Goal: Find specific page/section: Find specific page/section

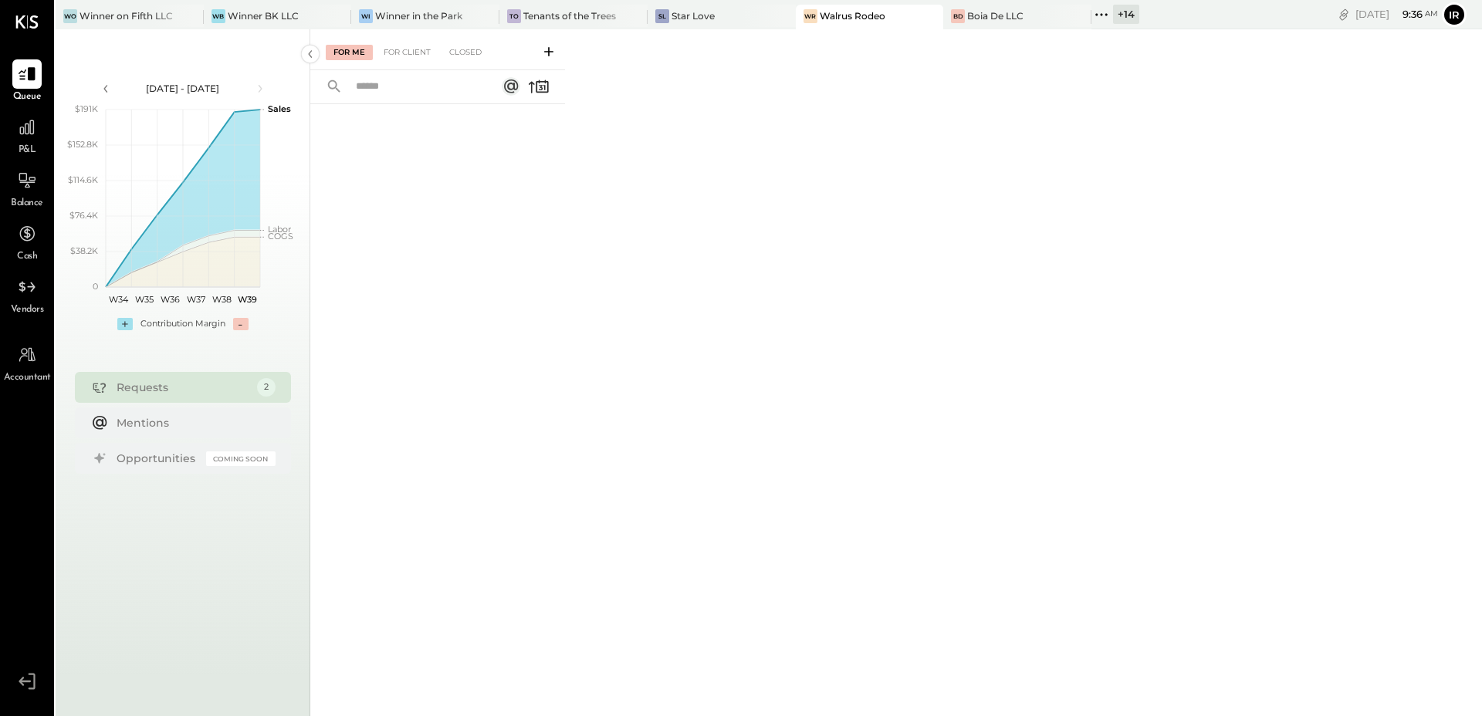
click at [1097, 12] on icon at bounding box center [1101, 15] width 20 height 20
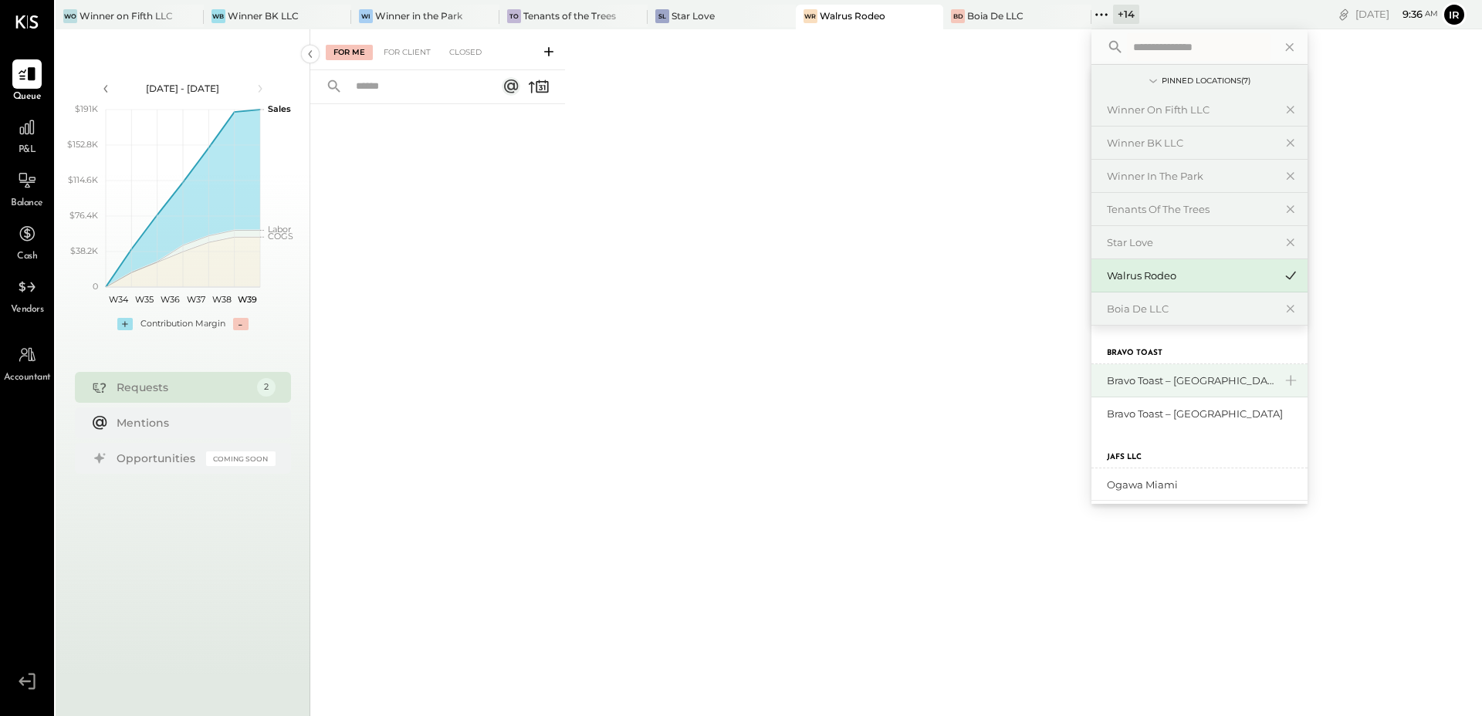
scroll to position [9, 0]
click at [1175, 405] on div "Bravo Toast – [GEOGRAPHIC_DATA]" at bounding box center [1190, 404] width 167 height 15
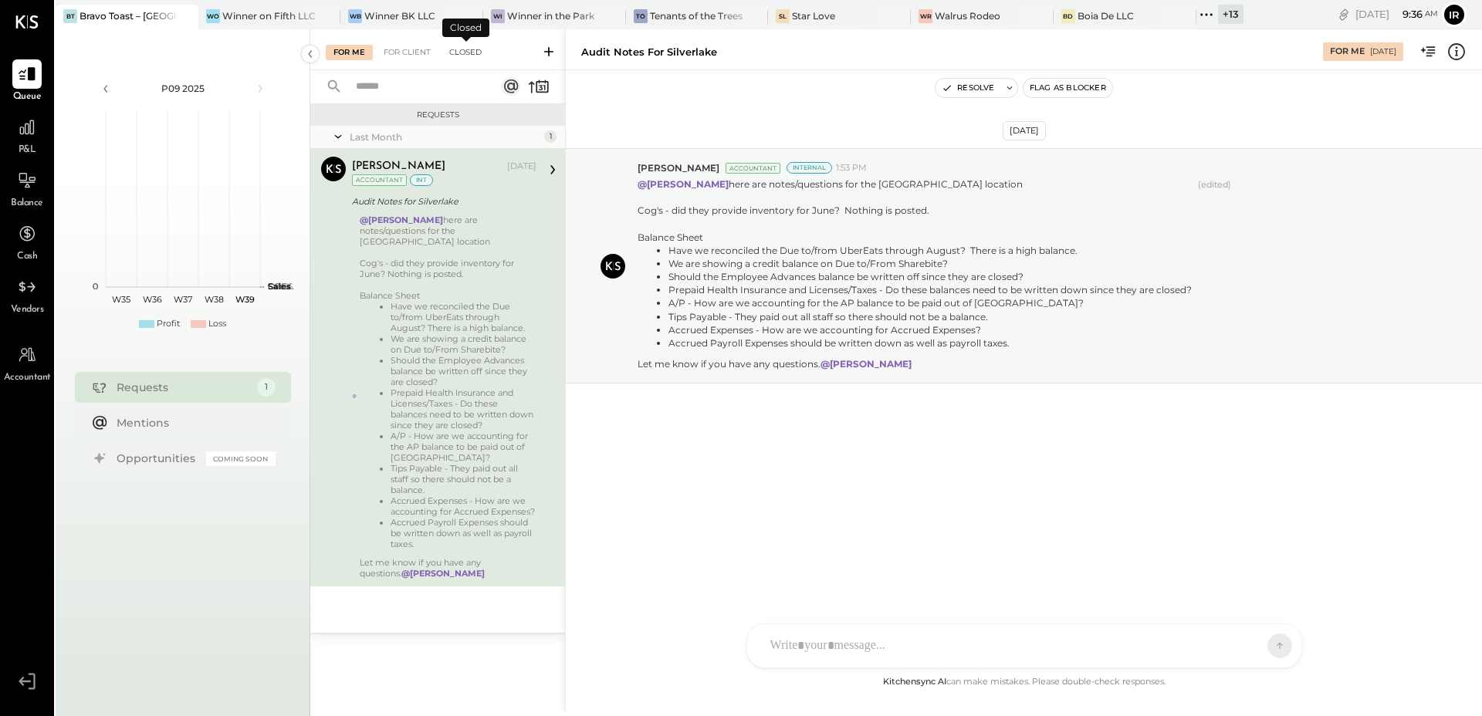
click at [478, 52] on div "Closed" at bounding box center [465, 52] width 48 height 15
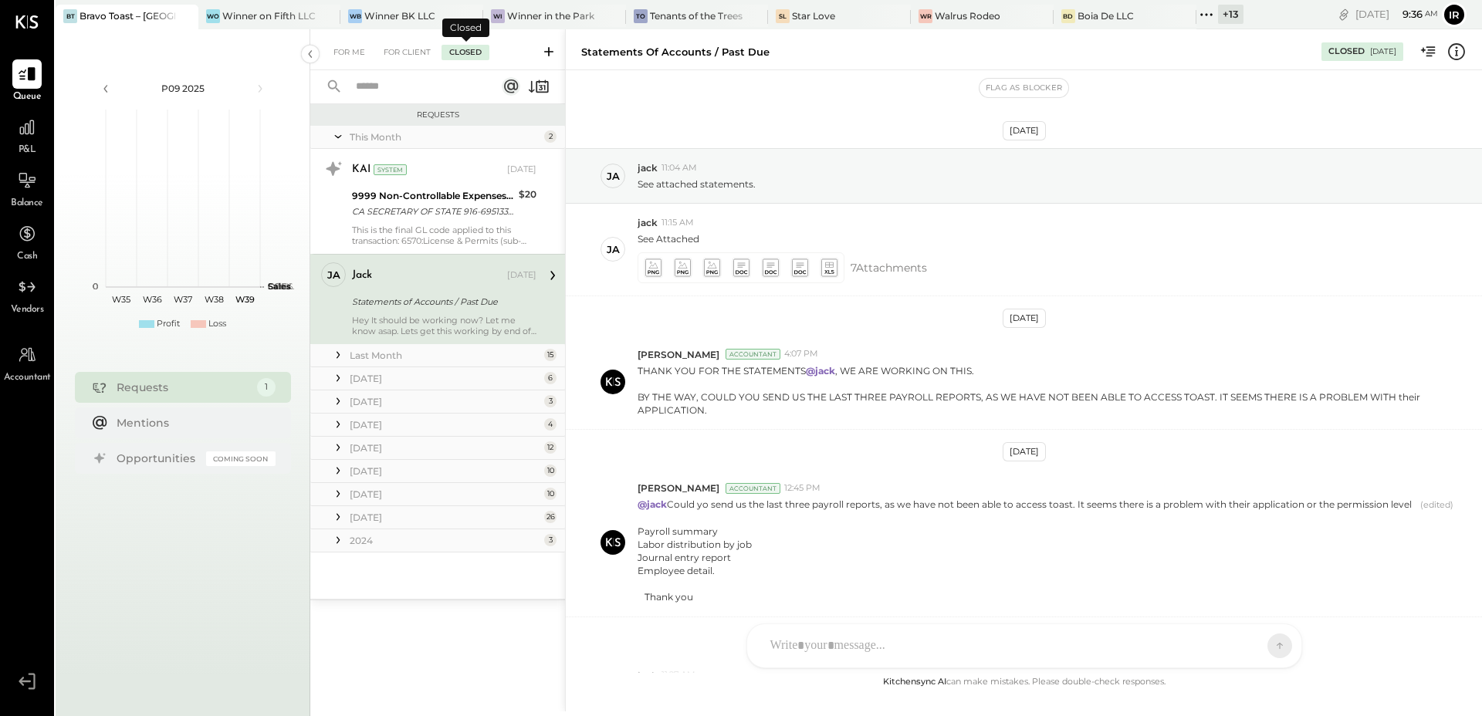
scroll to position [167, 0]
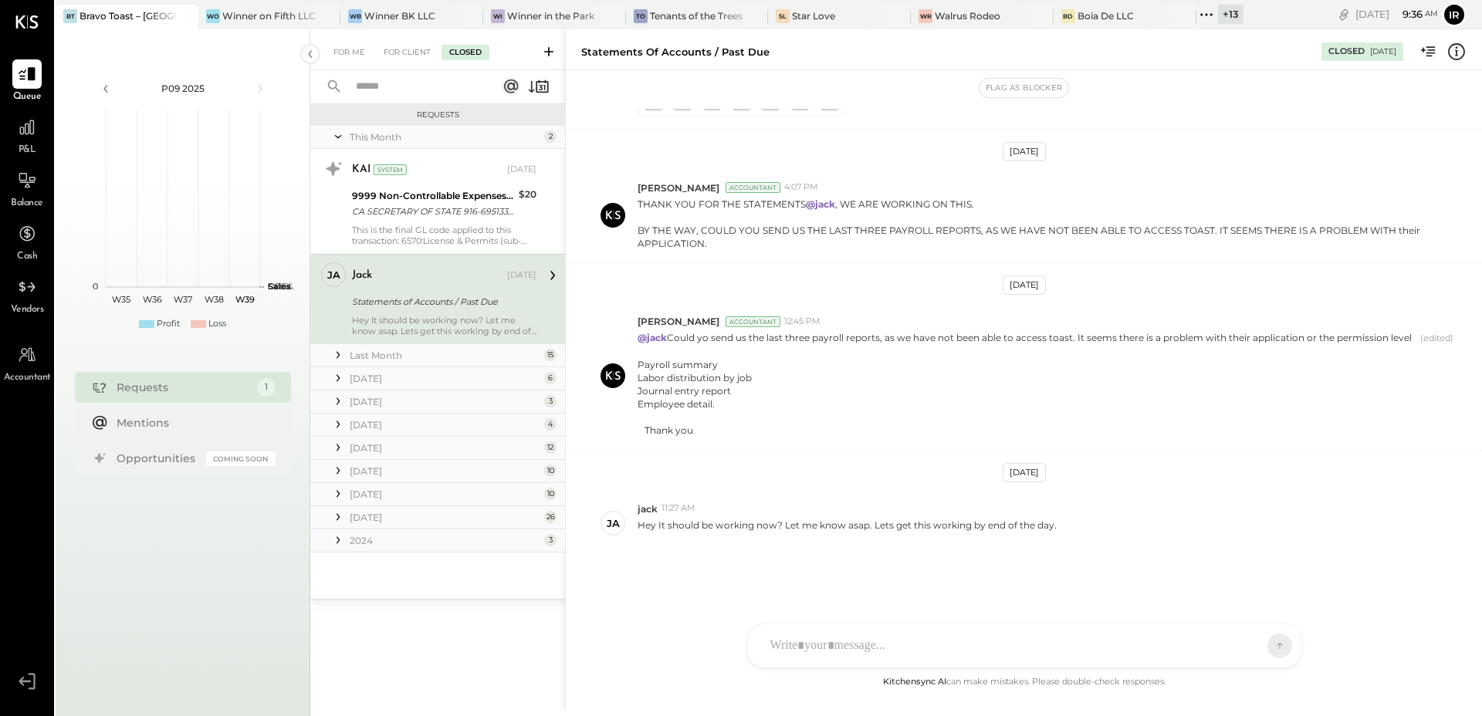
click at [372, 539] on div "2024" at bounding box center [445, 540] width 191 height 13
click at [377, 516] on div "[DATE]" at bounding box center [445, 517] width 191 height 13
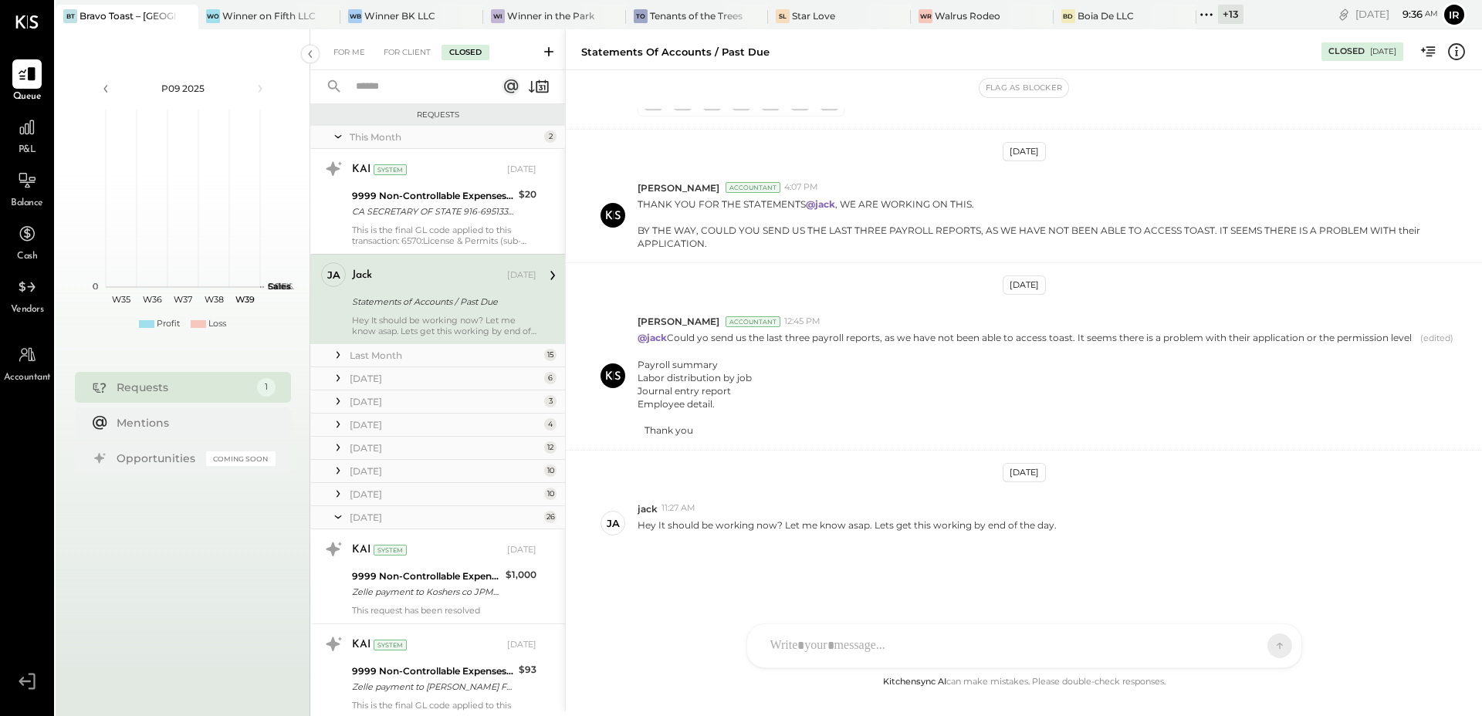
click at [377, 489] on div "[DATE]" at bounding box center [445, 494] width 191 height 13
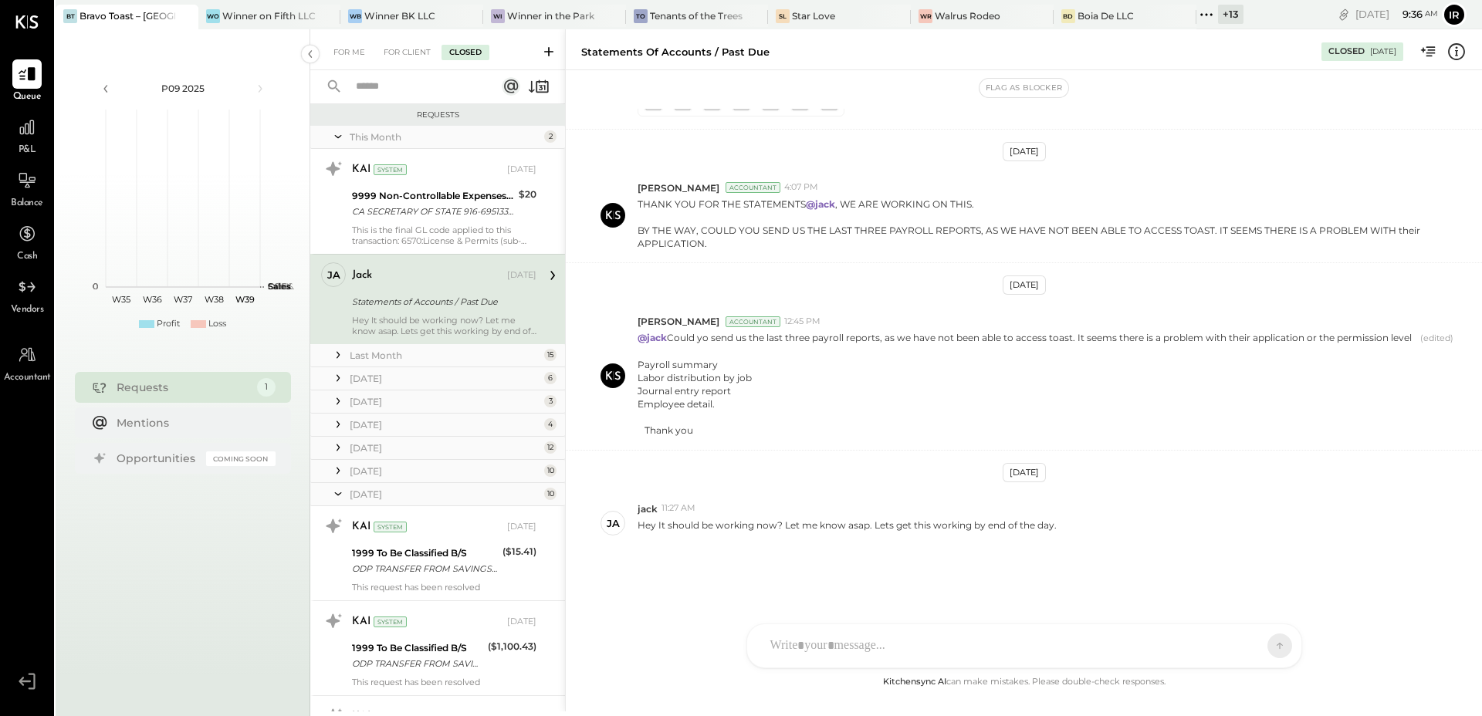
click at [380, 468] on div "[DATE]" at bounding box center [445, 471] width 191 height 13
click at [380, 441] on div "[DATE]" at bounding box center [445, 447] width 191 height 13
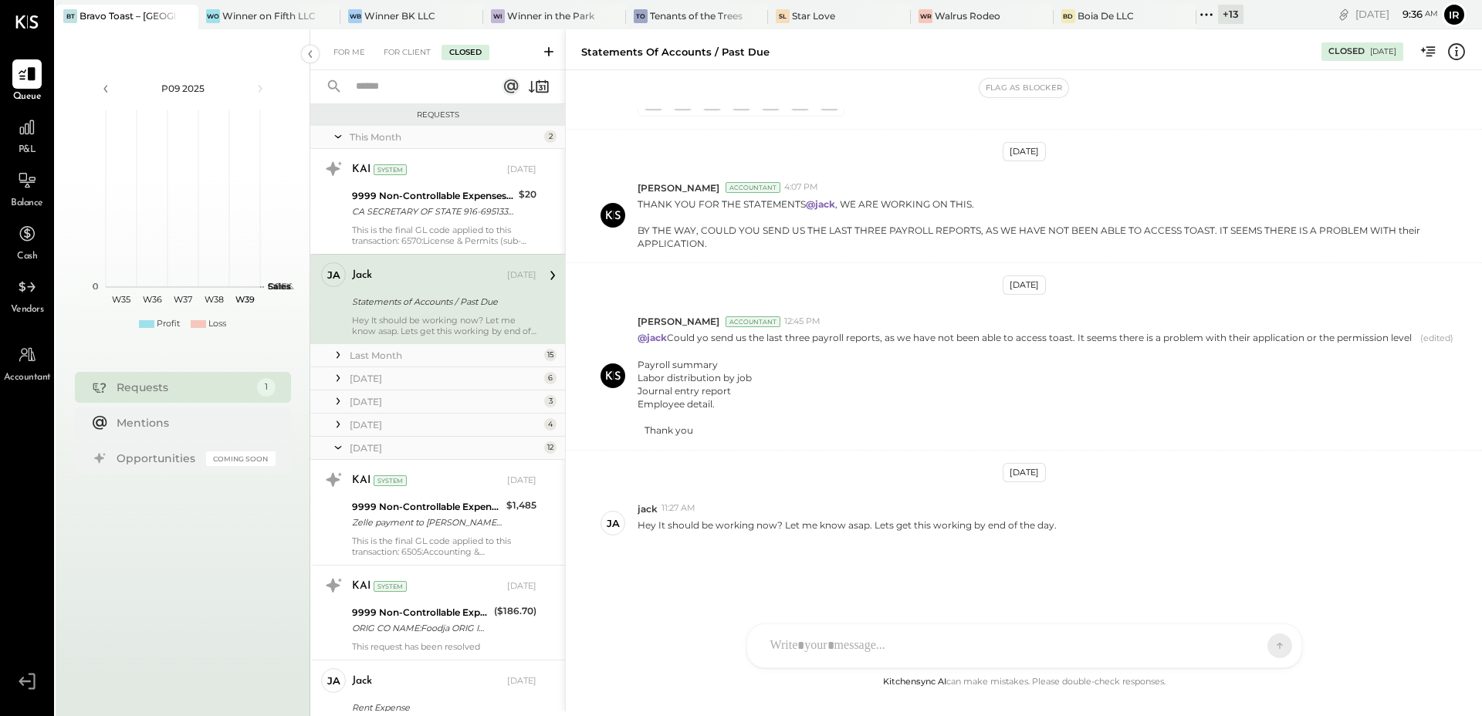
click at [377, 421] on div "[DATE]" at bounding box center [445, 424] width 191 height 13
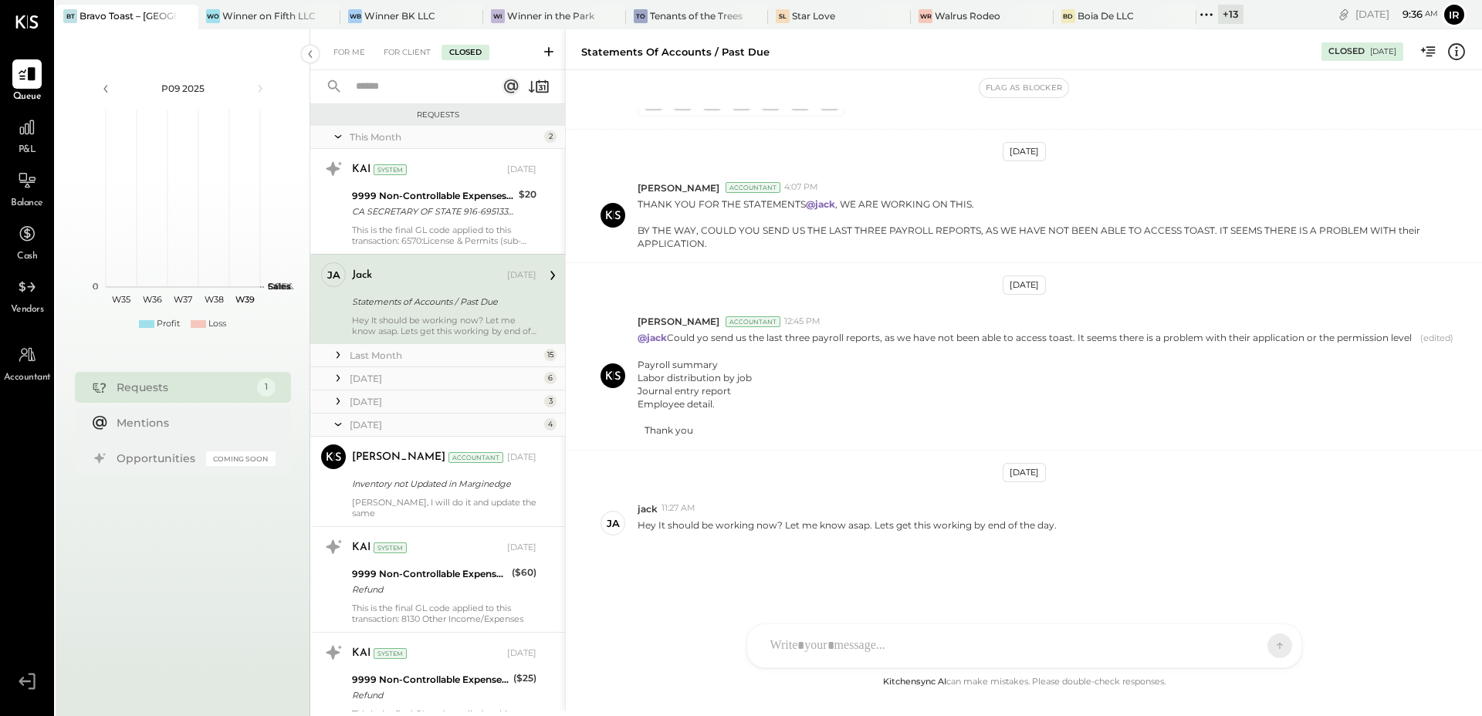
click at [377, 404] on div "[DATE]" at bounding box center [445, 401] width 191 height 13
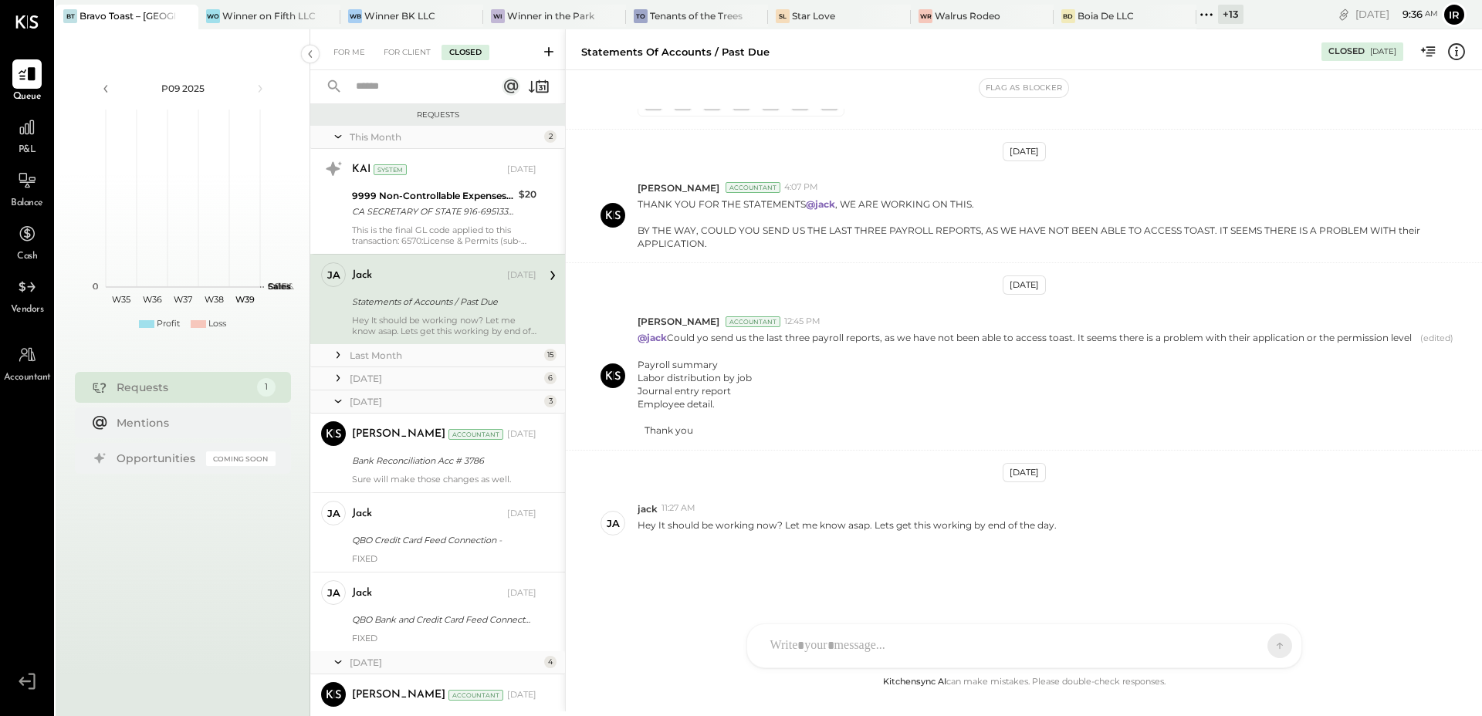
click at [377, 380] on div "[DATE]" at bounding box center [445, 378] width 191 height 13
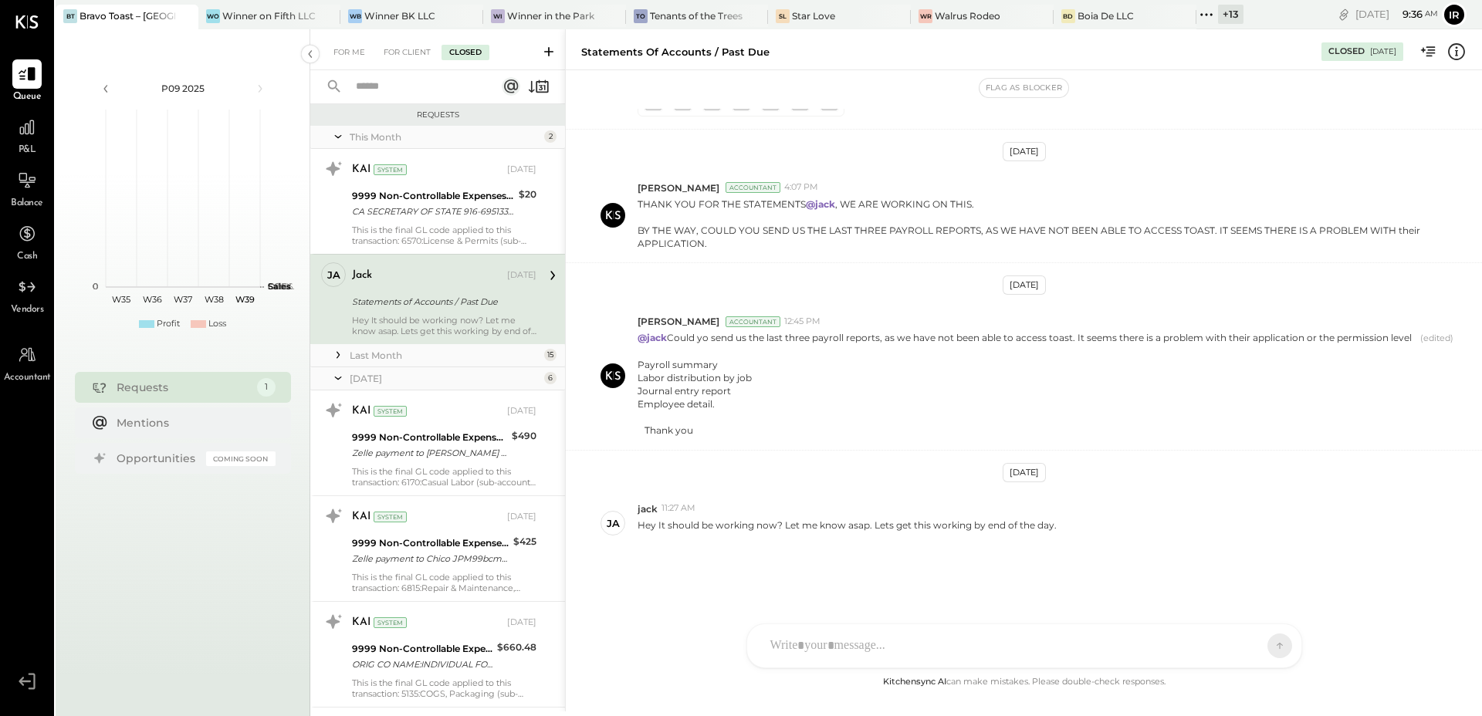
click at [384, 353] on div "Last Month" at bounding box center [445, 355] width 191 height 13
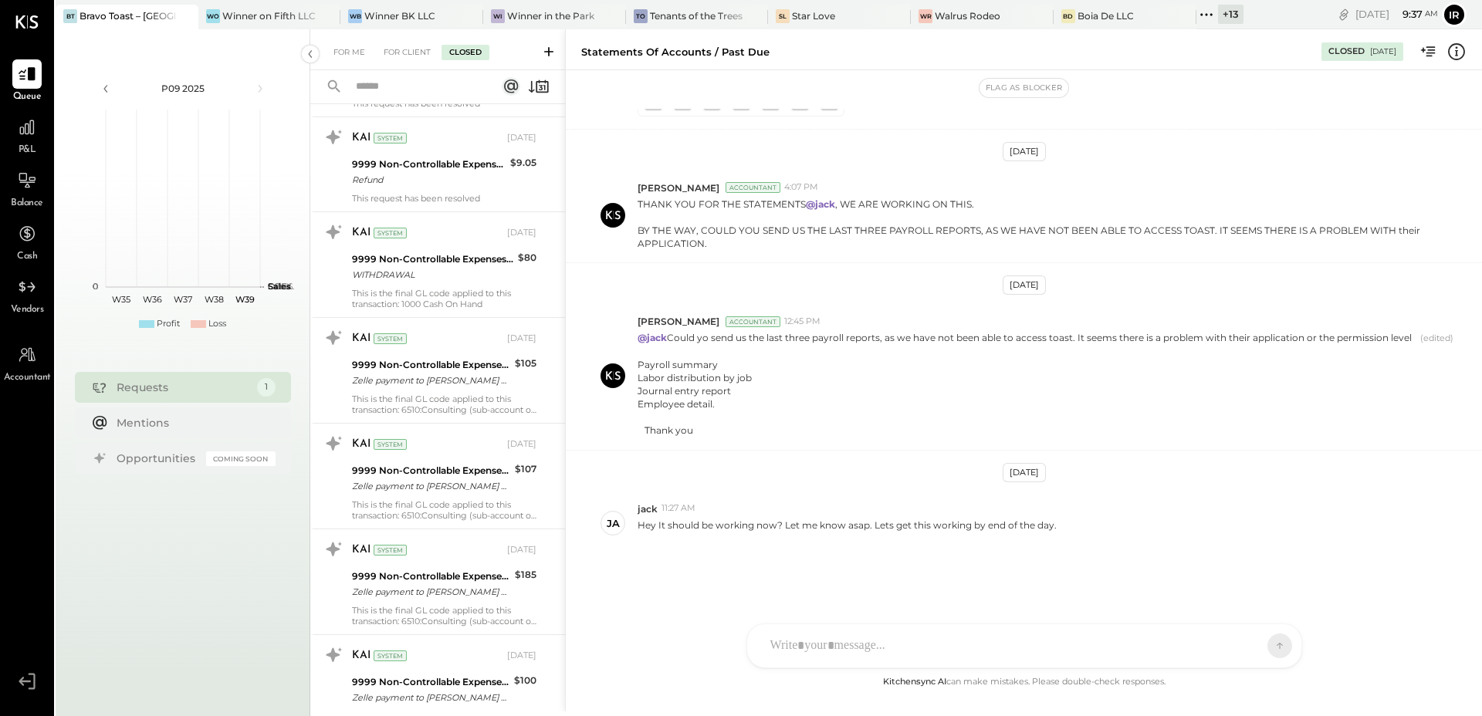
scroll to position [4450, 0]
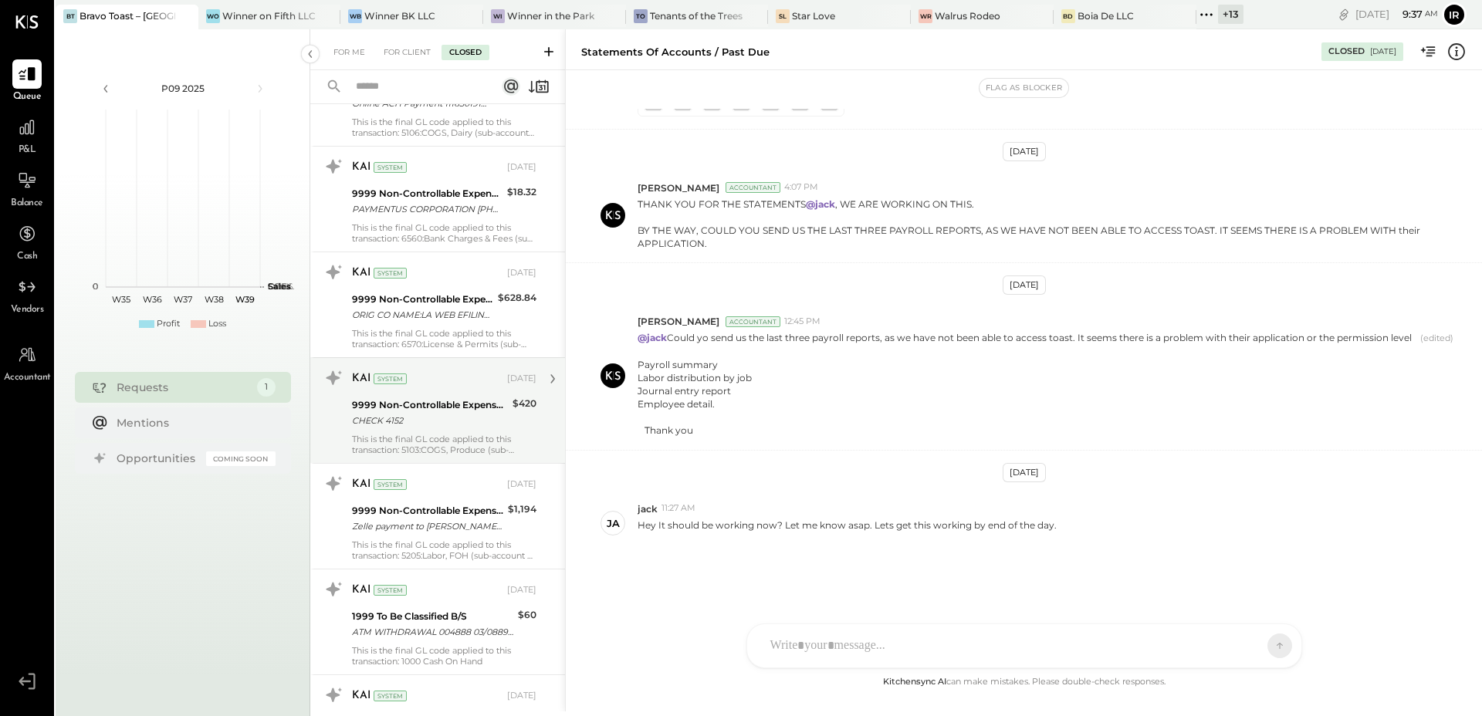
click at [412, 397] on div "9999 Non-Controllable Expenses:Other Income and Expenses:To Be Classified P&L" at bounding box center [430, 404] width 156 height 15
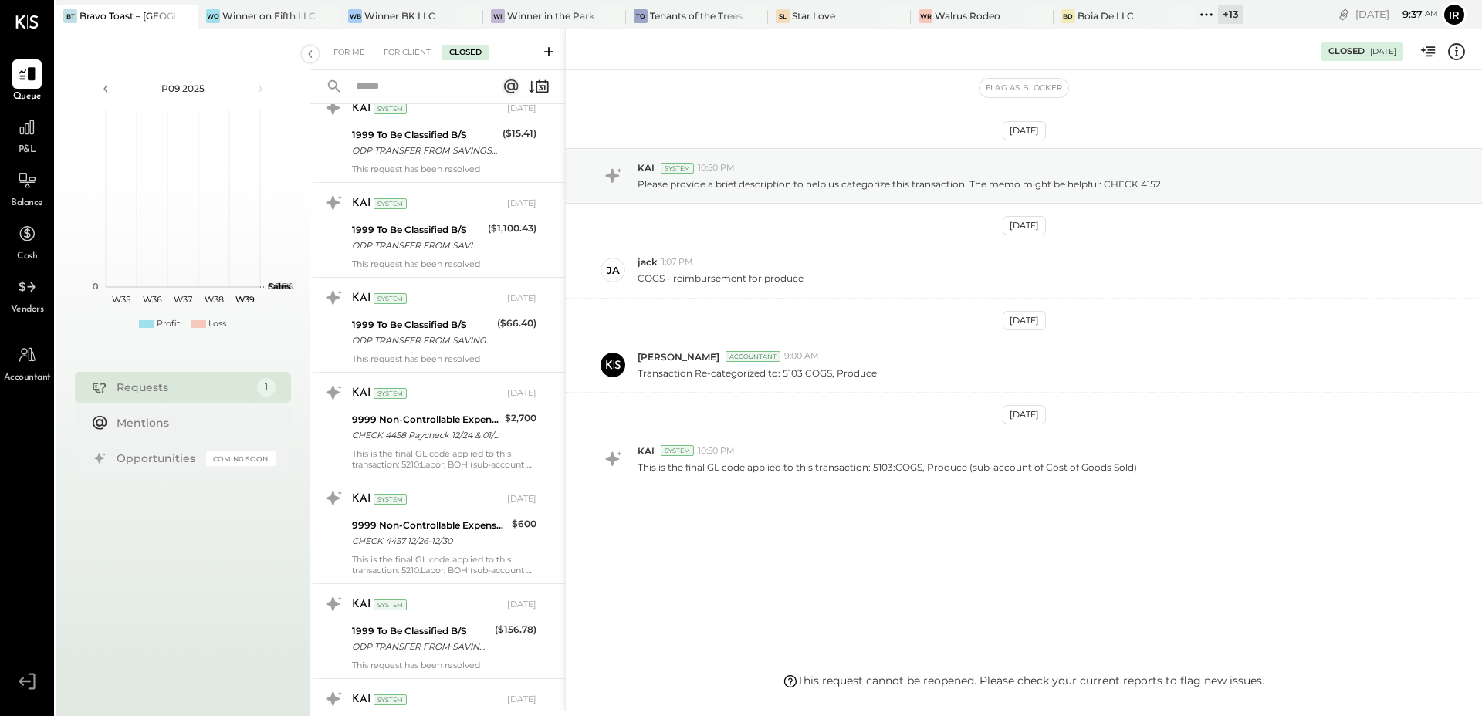
scroll to position [5345, 0]
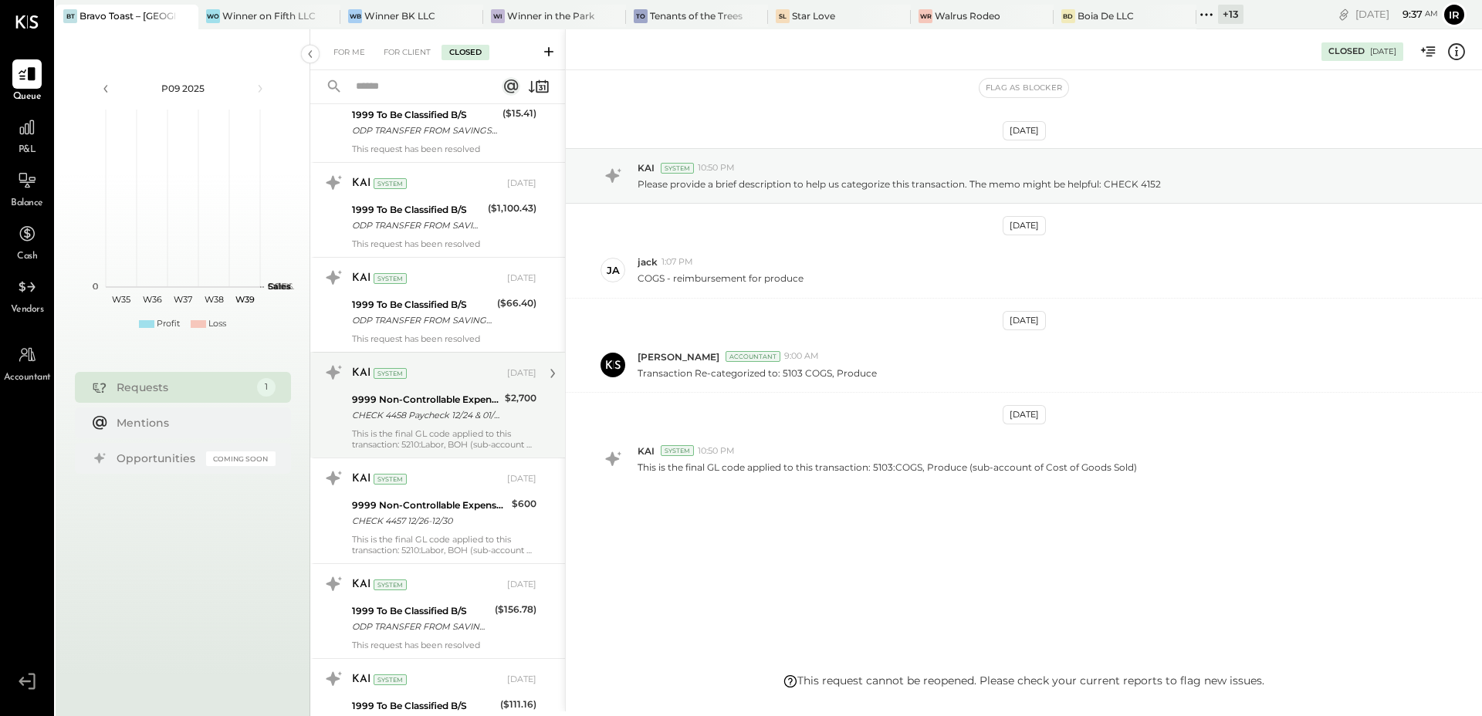
click at [451, 407] on div "CHECK 4458 Paycheck 12/24 & 01/06-01/13" at bounding box center [426, 414] width 148 height 15
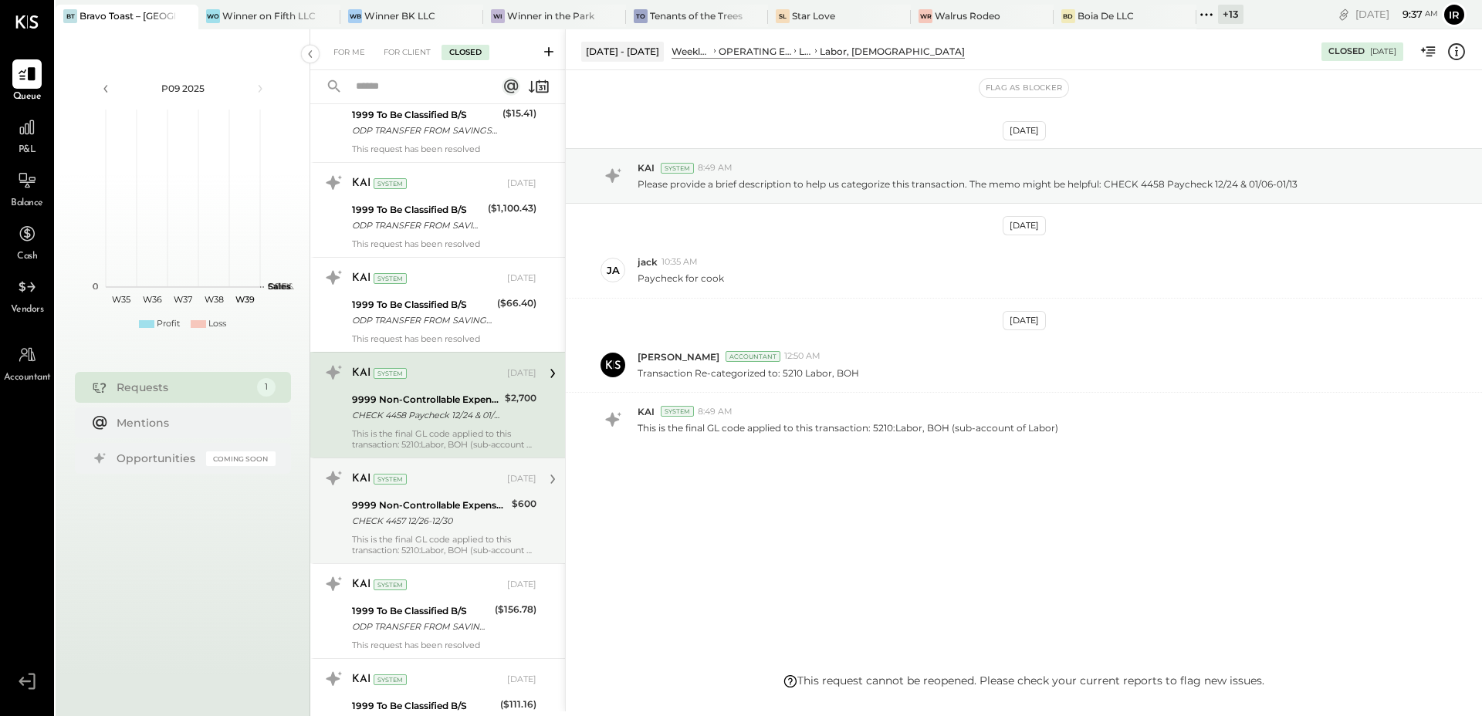
click at [461, 474] on div "KAI System" at bounding box center [428, 479] width 152 height 15
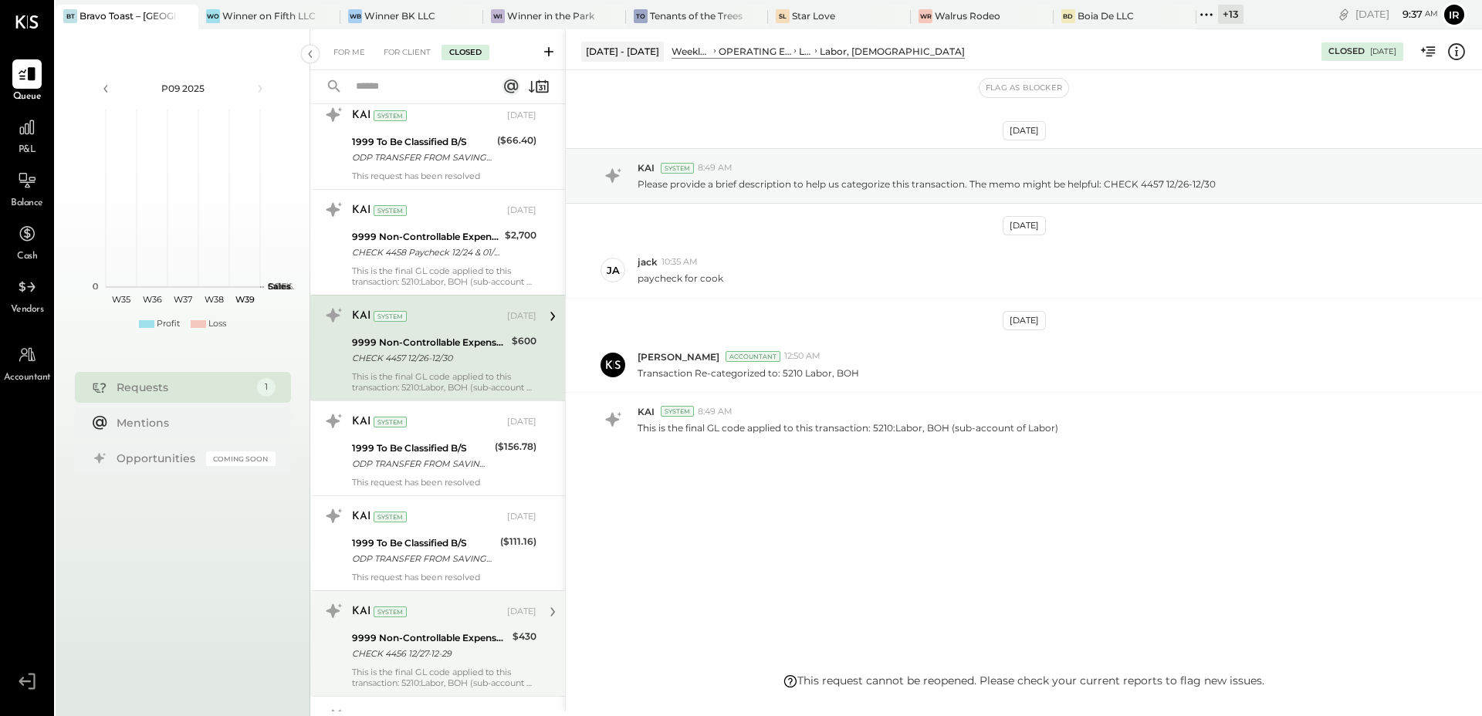
scroll to position [5644, 0]
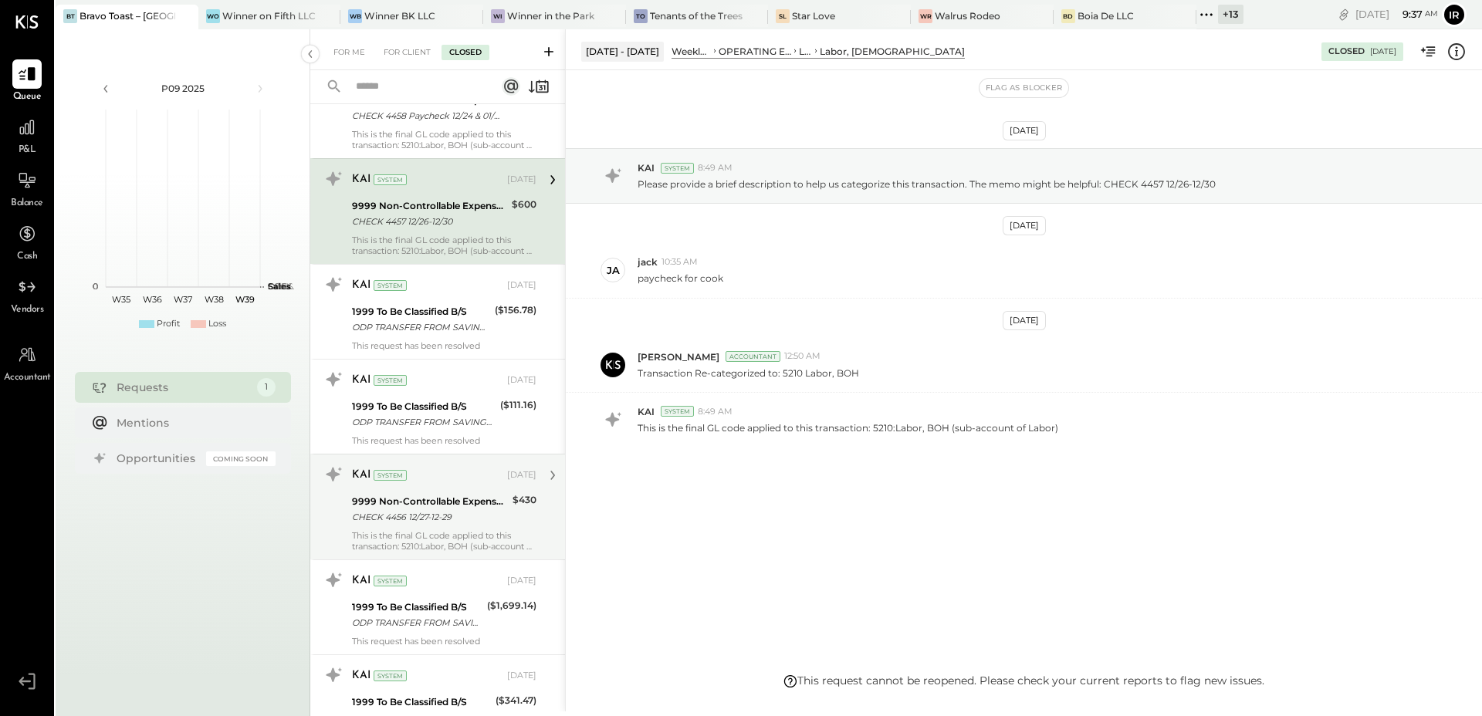
click at [421, 478] on div "KAI System [DATE] 9999 Non-Controllable Expenses:Other Income and Expenses:To B…" at bounding box center [444, 507] width 184 height 90
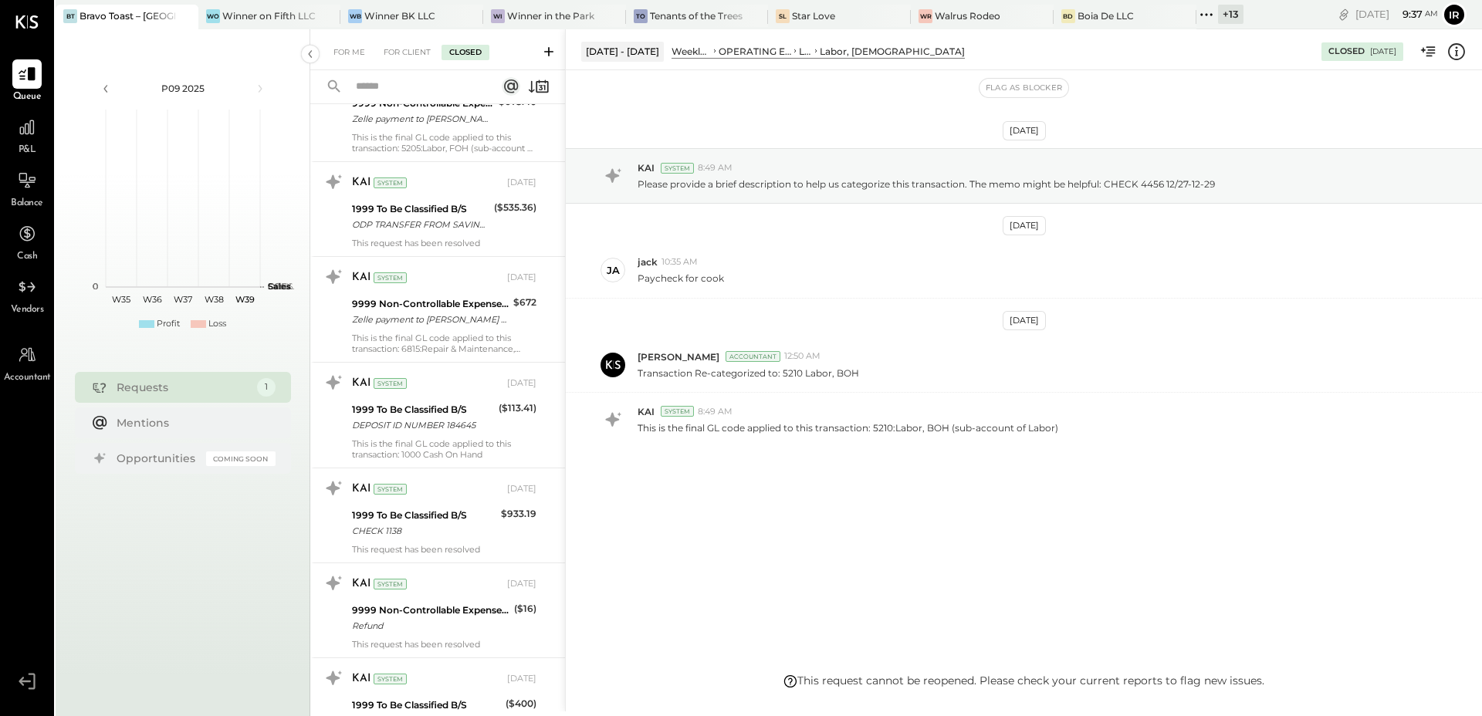
scroll to position [7310, 0]
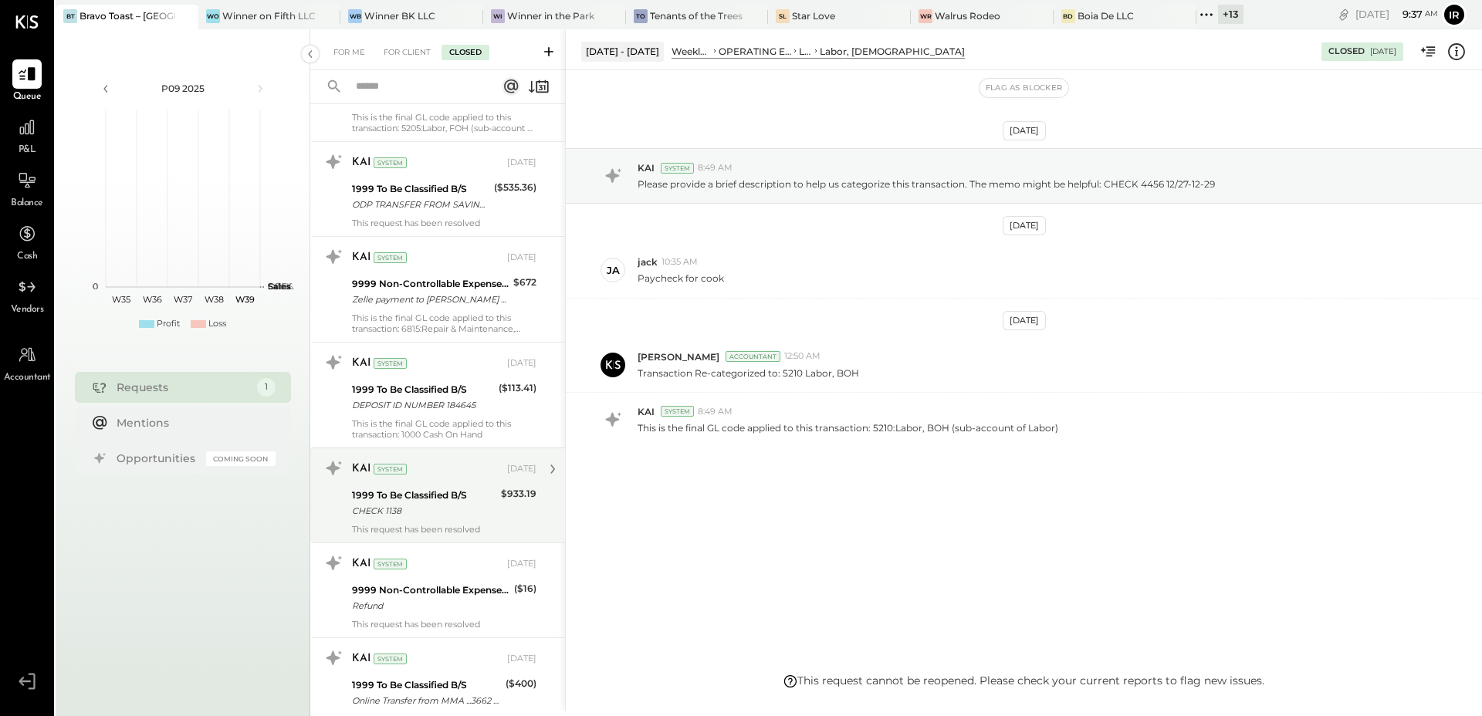
click at [441, 488] on div "1999 To Be Classified B/S" at bounding box center [424, 495] width 144 height 15
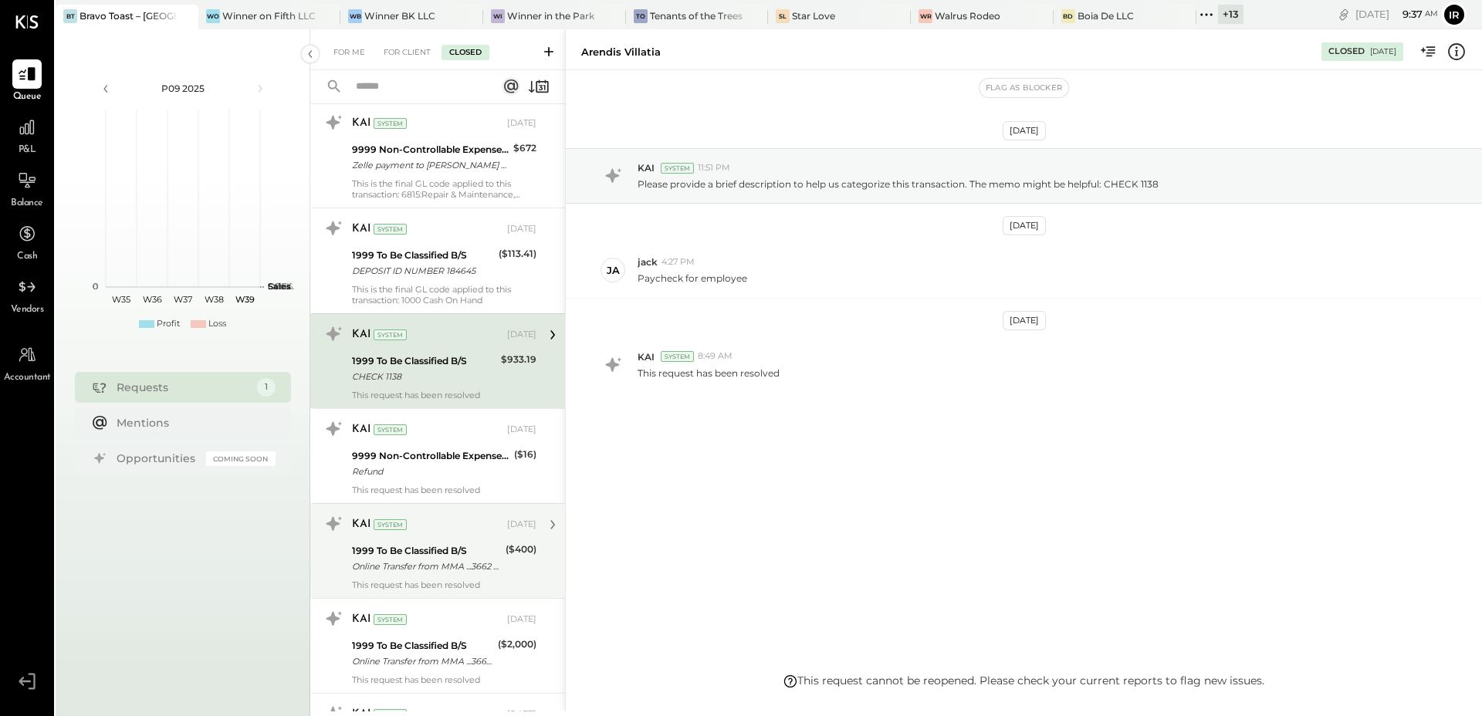
scroll to position [7759, 0]
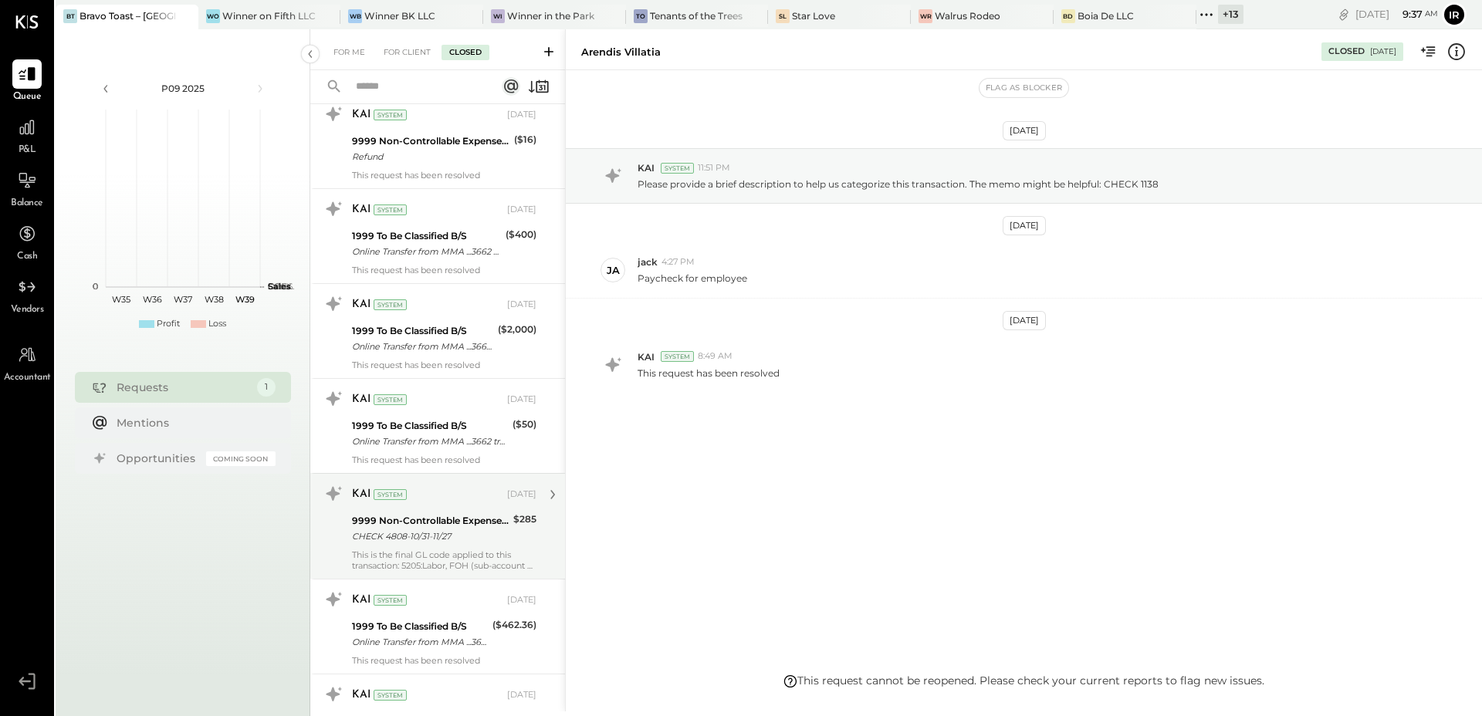
click at [434, 529] on div "CHECK 4808-10/31-11/27" at bounding box center [430, 536] width 157 height 15
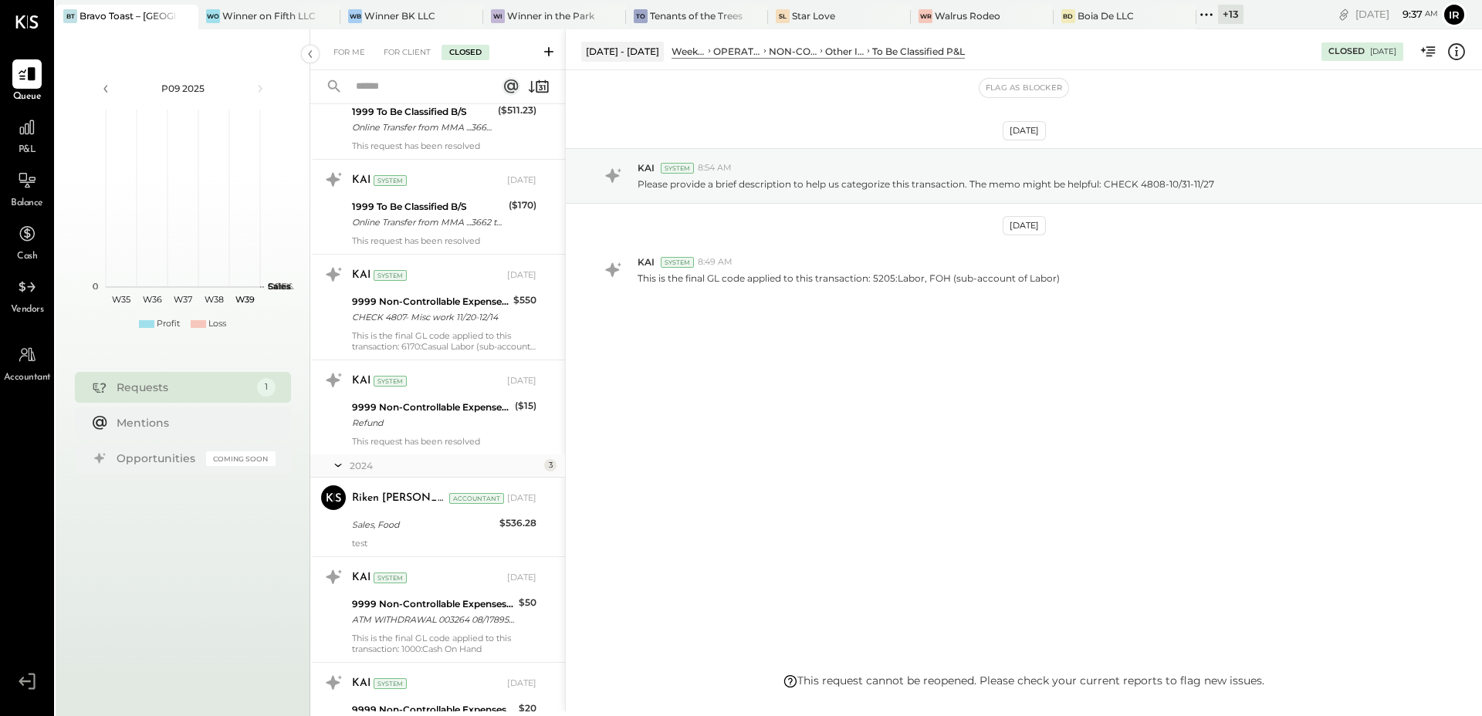
scroll to position [8638, 0]
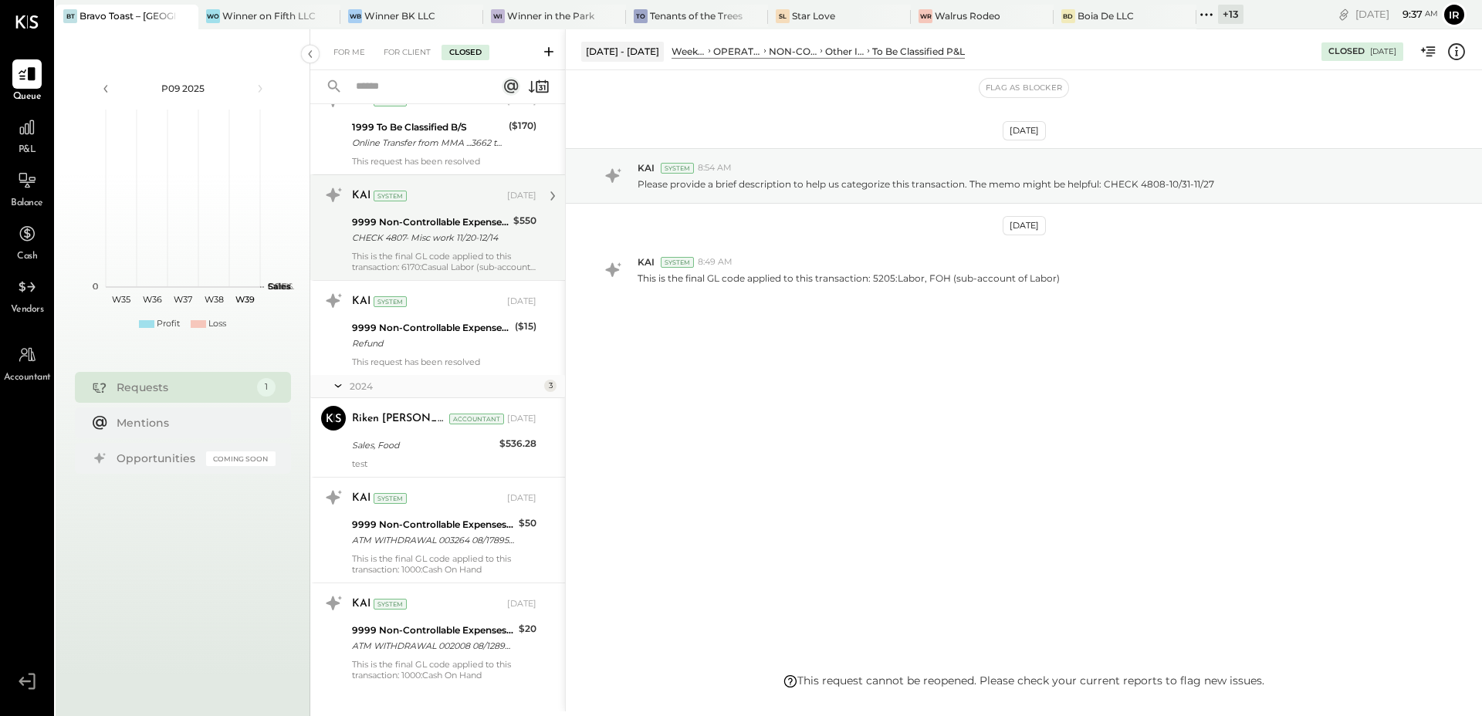
click at [452, 230] on div "CHECK 4807- Misc work 11/20-12/14" at bounding box center [430, 237] width 157 height 15
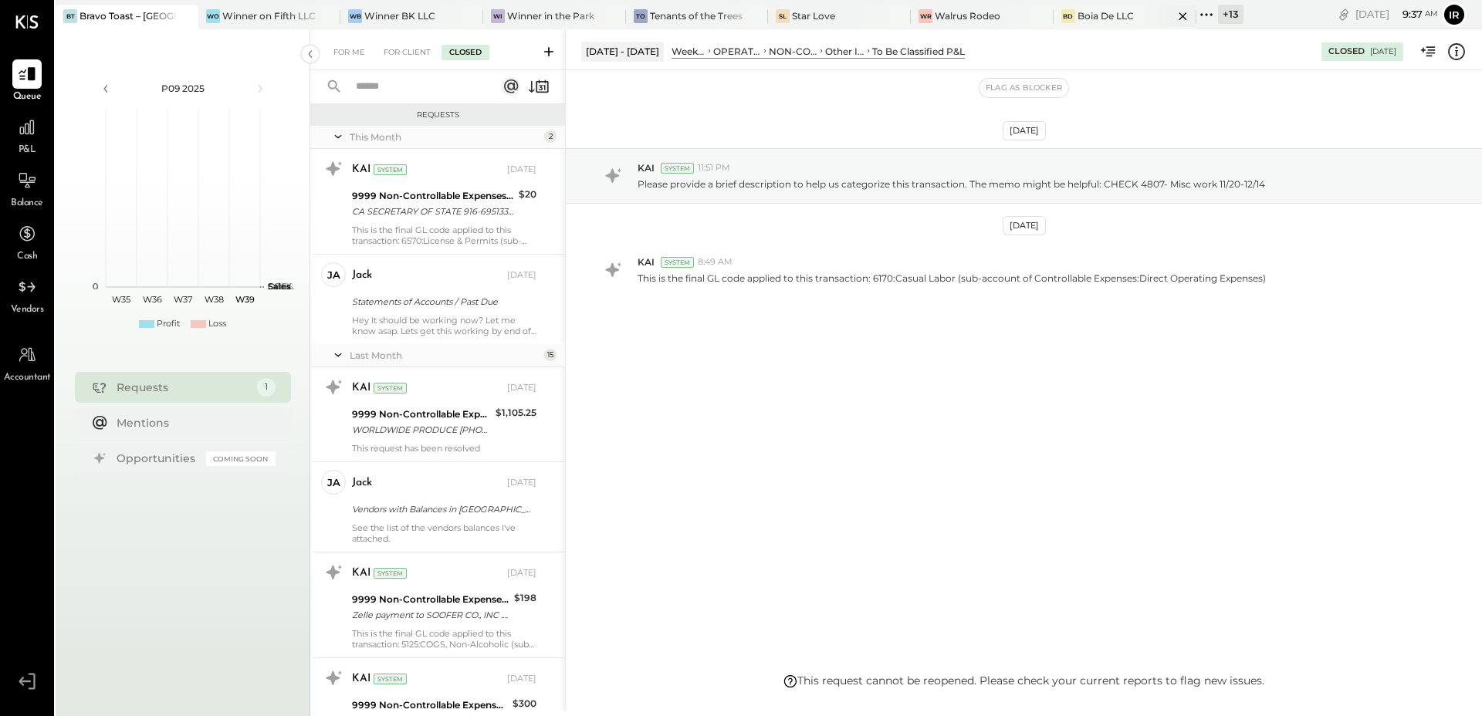
scroll to position [826, 0]
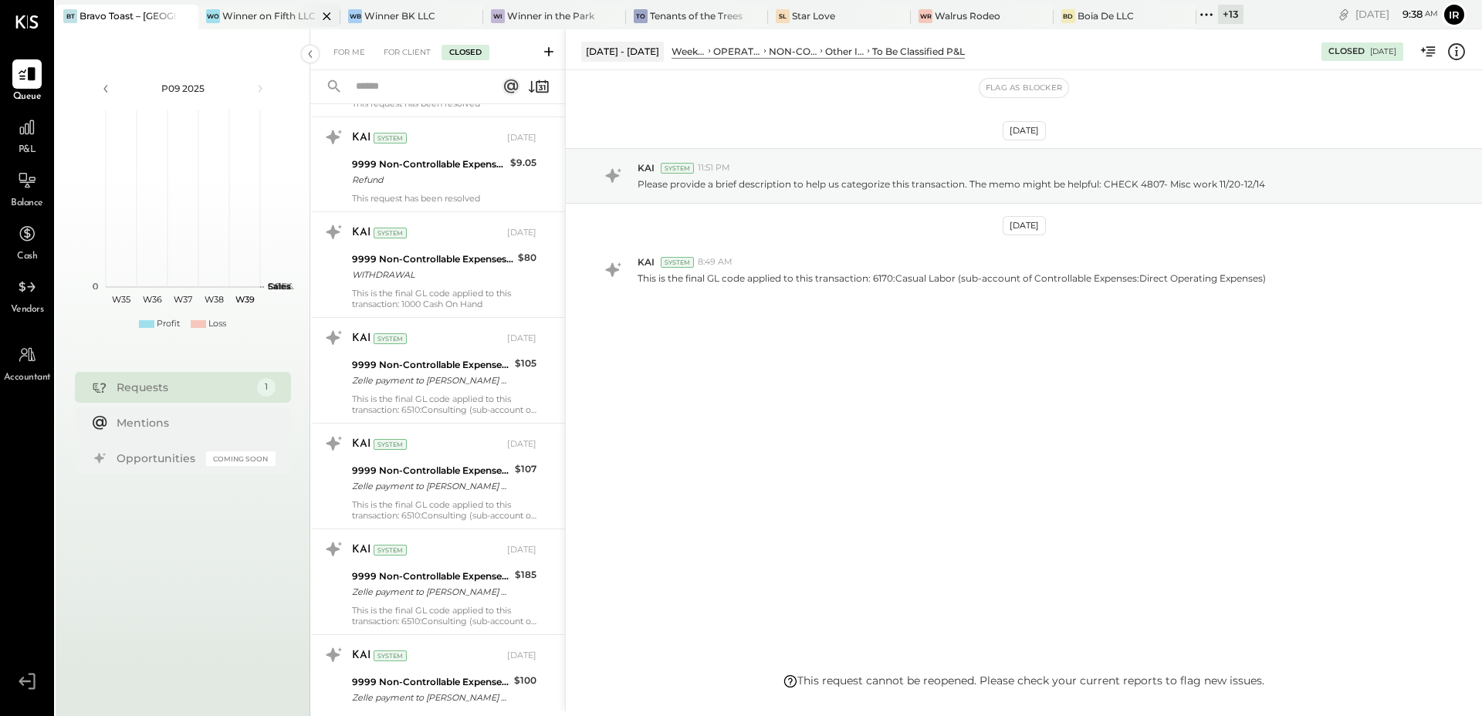
click at [242, 6] on div "Wo Winner on Fifth LLC" at bounding box center [269, 17] width 143 height 25
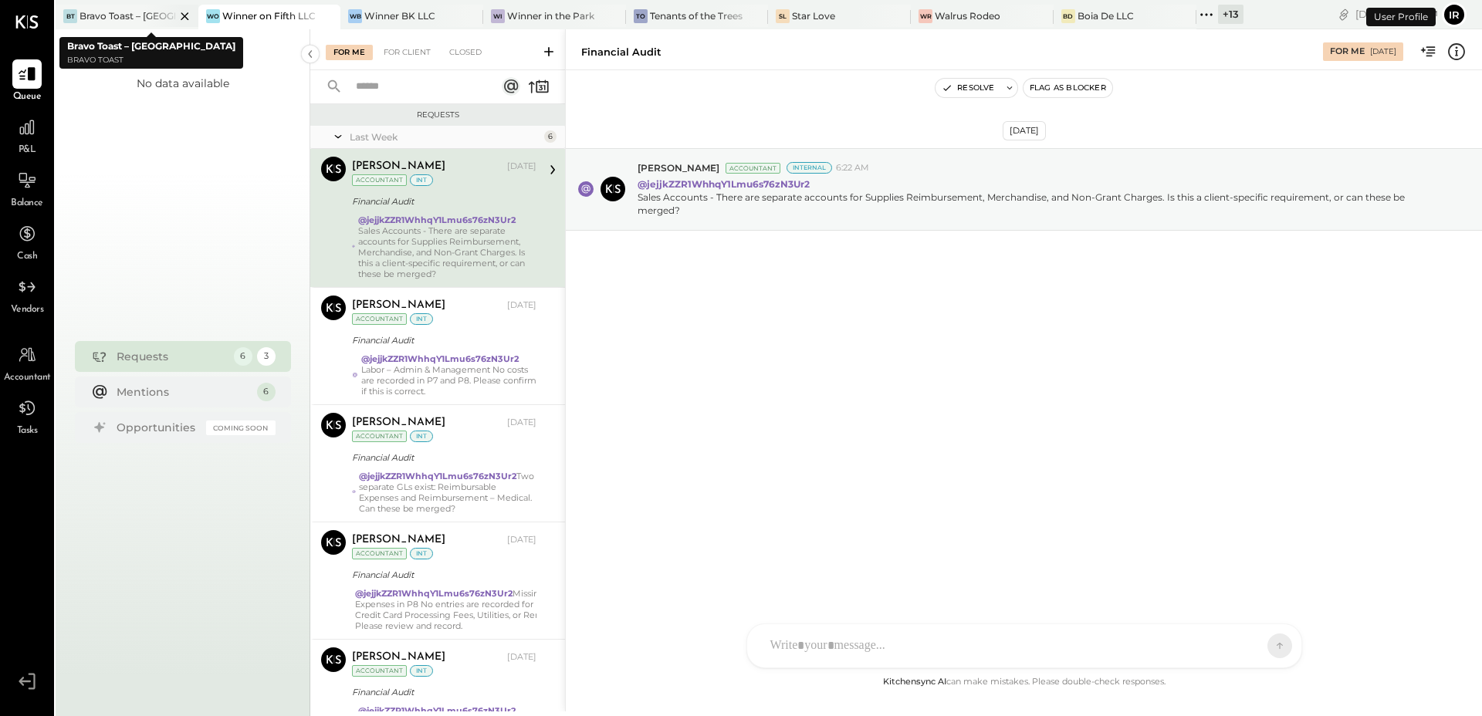
click at [179, 18] on icon at bounding box center [184, 16] width 19 height 19
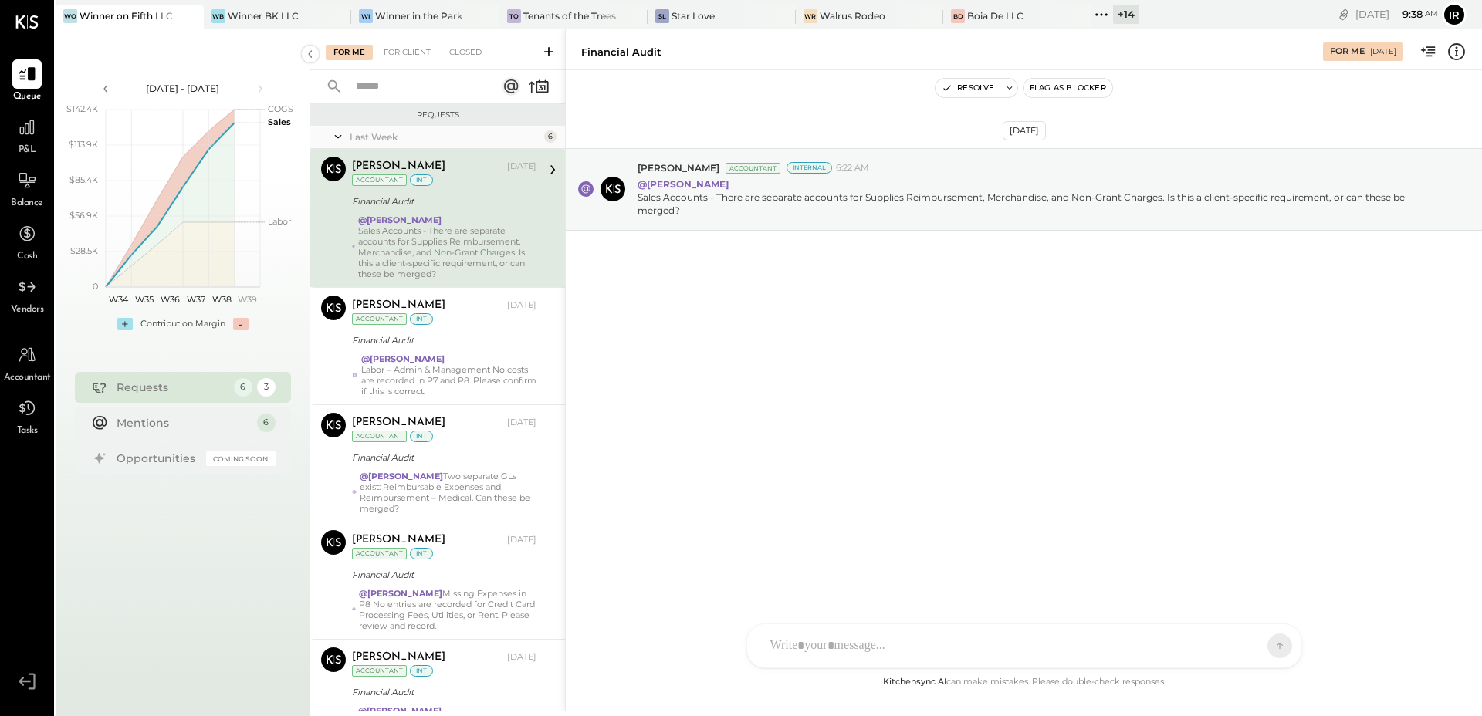
click at [1098, 12] on icon at bounding box center [1101, 15] width 20 height 20
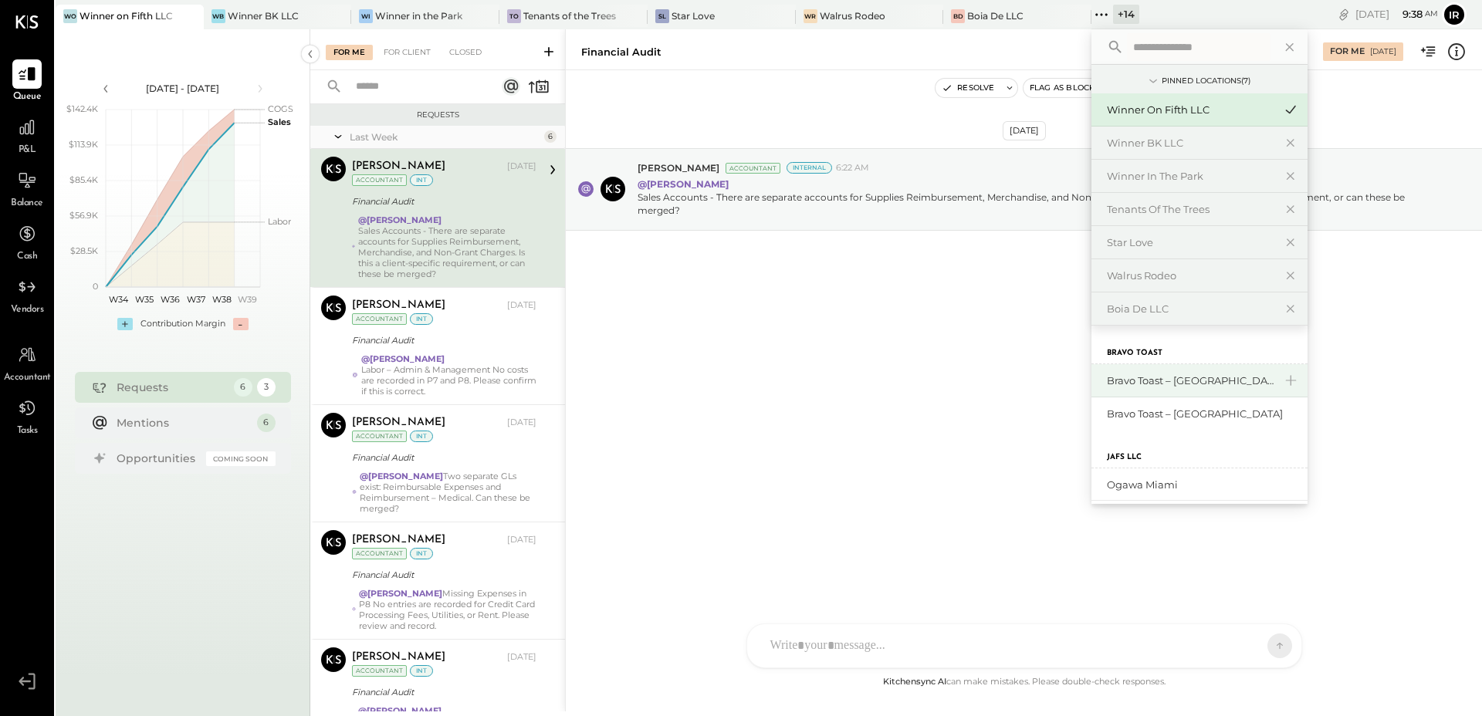
click at [1169, 390] on div "Bravo Toast – [GEOGRAPHIC_DATA]" at bounding box center [1199, 380] width 216 height 33
click at [1168, 373] on div "Bravo Toast – [GEOGRAPHIC_DATA]" at bounding box center [1190, 380] width 167 height 15
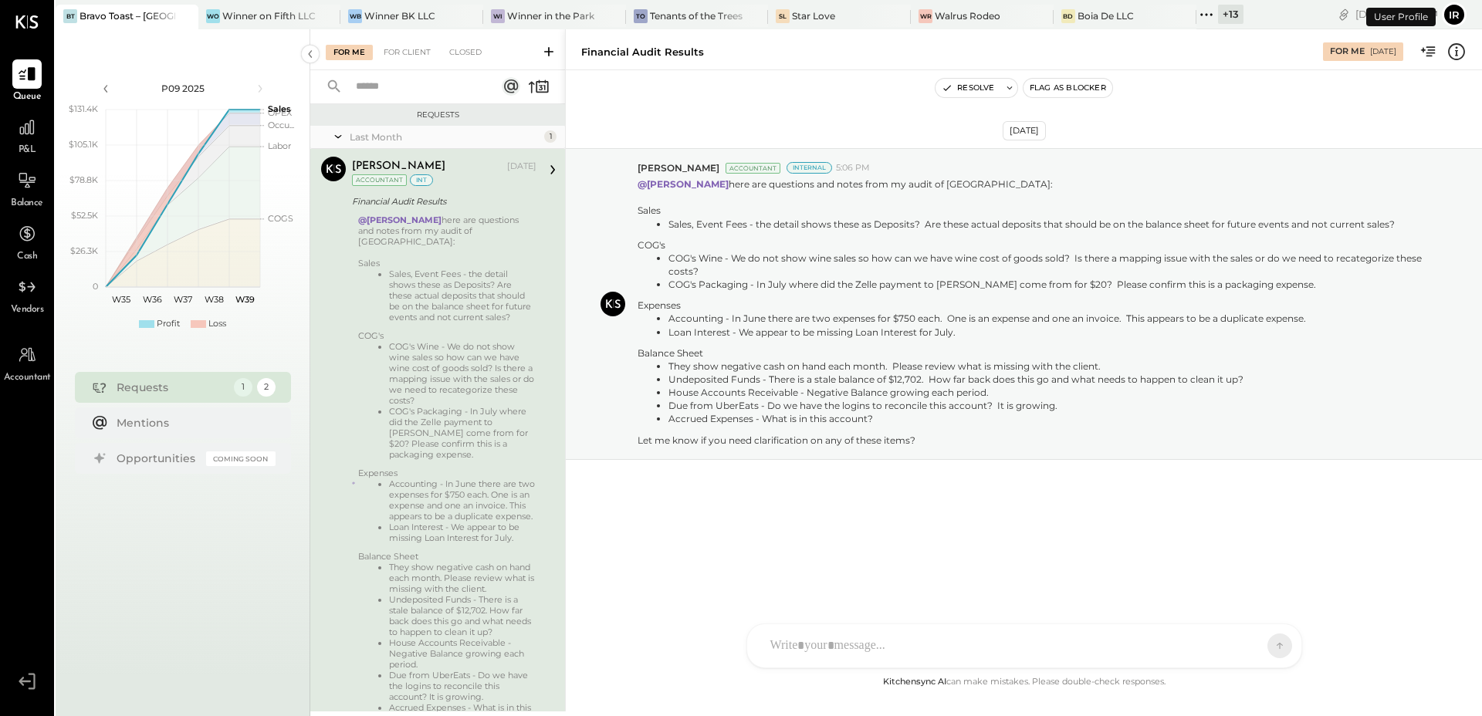
scroll to position [56, 0]
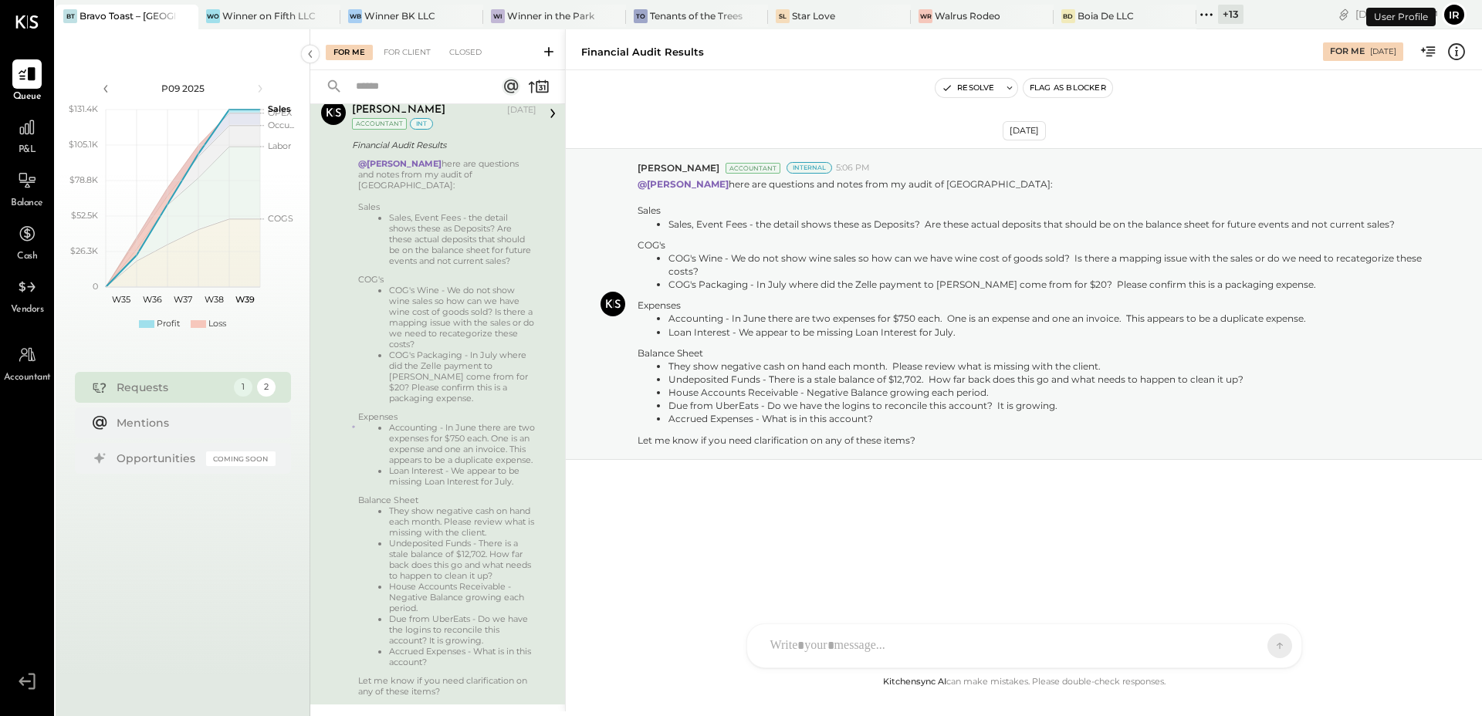
click at [463, 51] on div "Closed" at bounding box center [465, 52] width 48 height 15
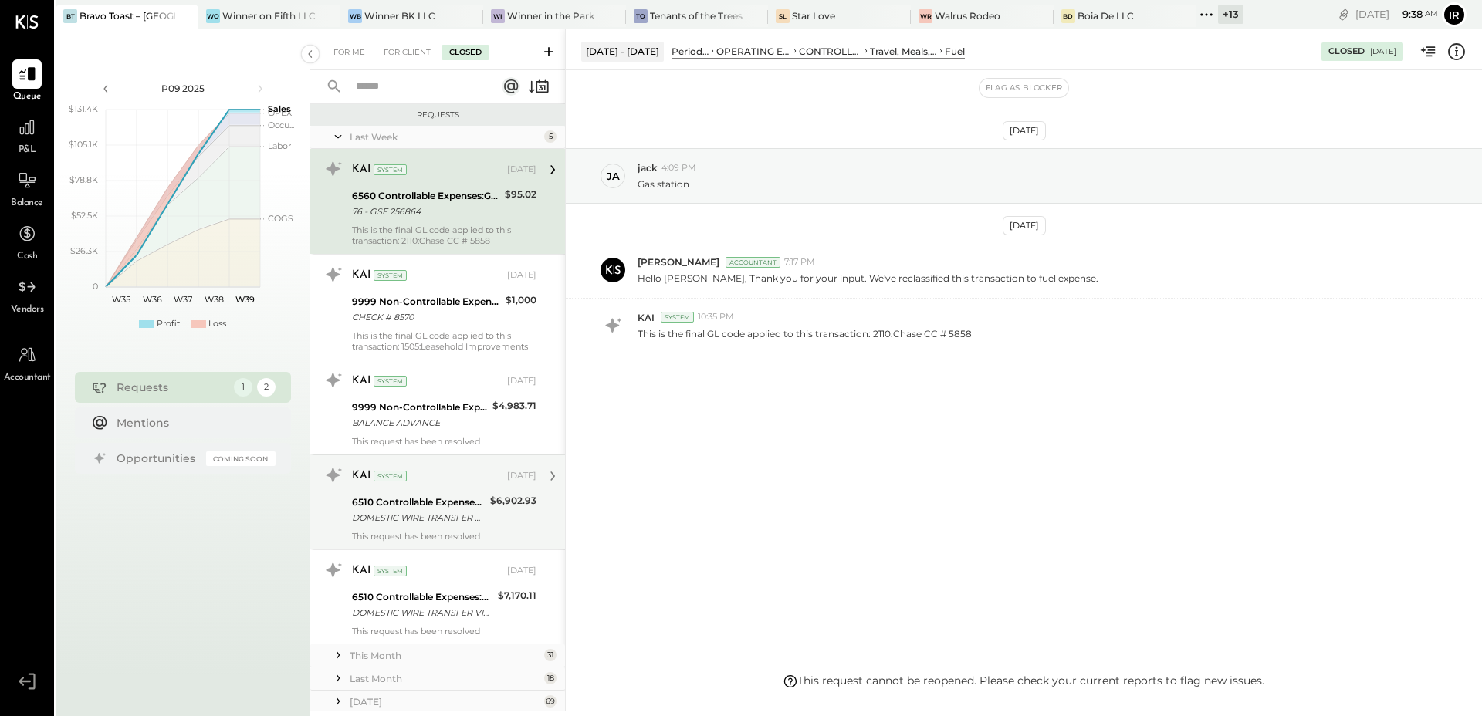
scroll to position [208, 0]
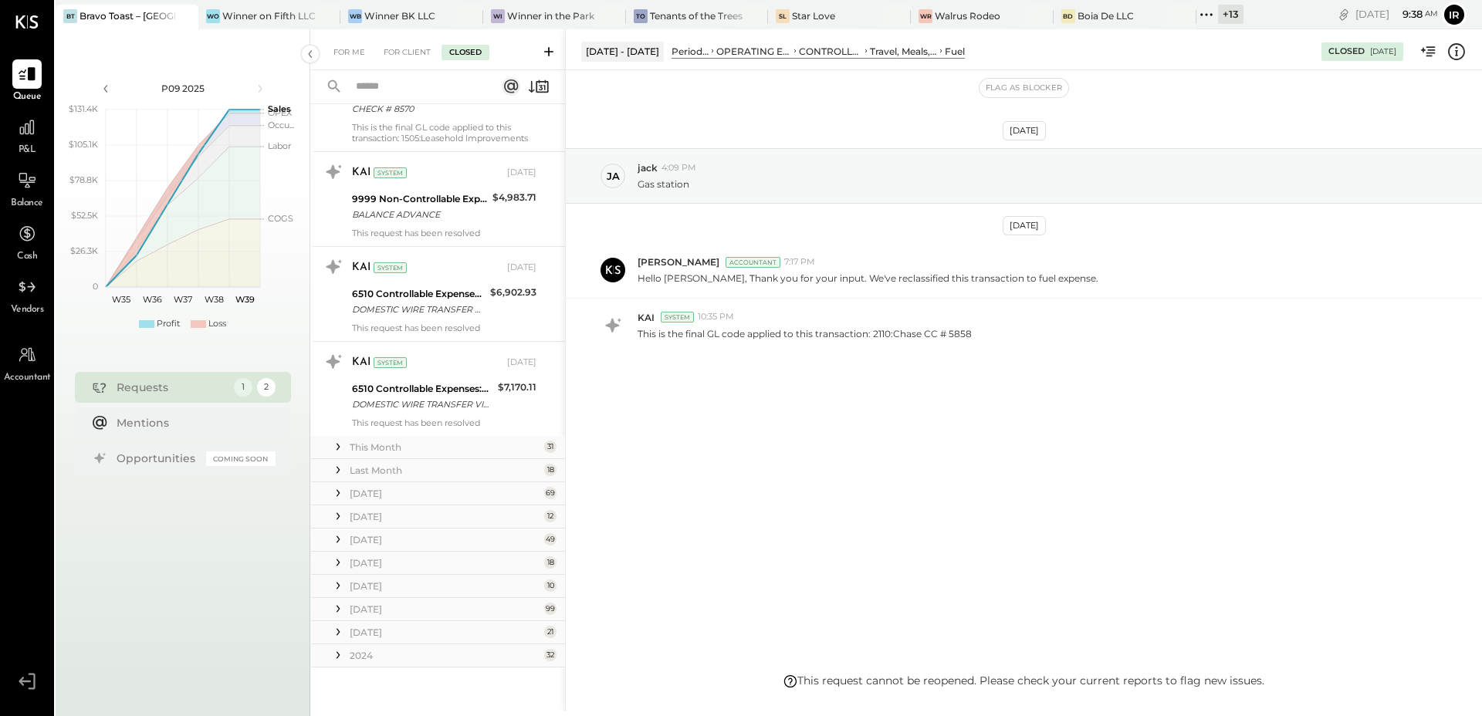
click at [355, 652] on div "2024" at bounding box center [445, 655] width 191 height 13
click at [382, 633] on div "[DATE]" at bounding box center [445, 632] width 191 height 13
click at [382, 610] on div "[DATE]" at bounding box center [445, 609] width 191 height 13
click at [373, 573] on div "[DATE]" at bounding box center [437, 563] width 255 height 23
click at [370, 580] on div "[DATE]" at bounding box center [445, 586] width 191 height 13
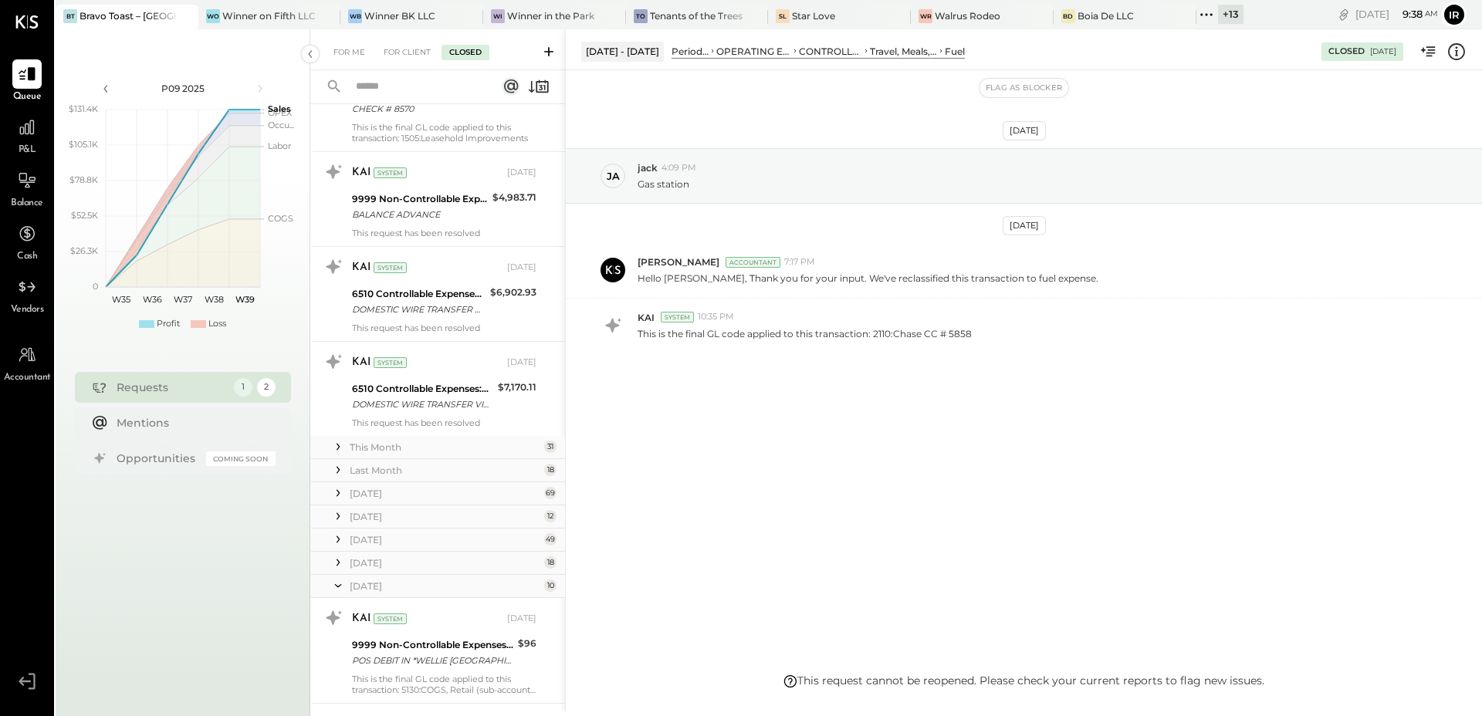
click at [372, 567] on div "[DATE]" at bounding box center [445, 562] width 191 height 13
click at [373, 543] on div "[DATE]" at bounding box center [445, 539] width 191 height 13
drag, startPoint x: 374, startPoint y: 521, endPoint x: 376, endPoint y: 509, distance: 12.4
click at [374, 520] on div "[DATE]" at bounding box center [445, 516] width 191 height 13
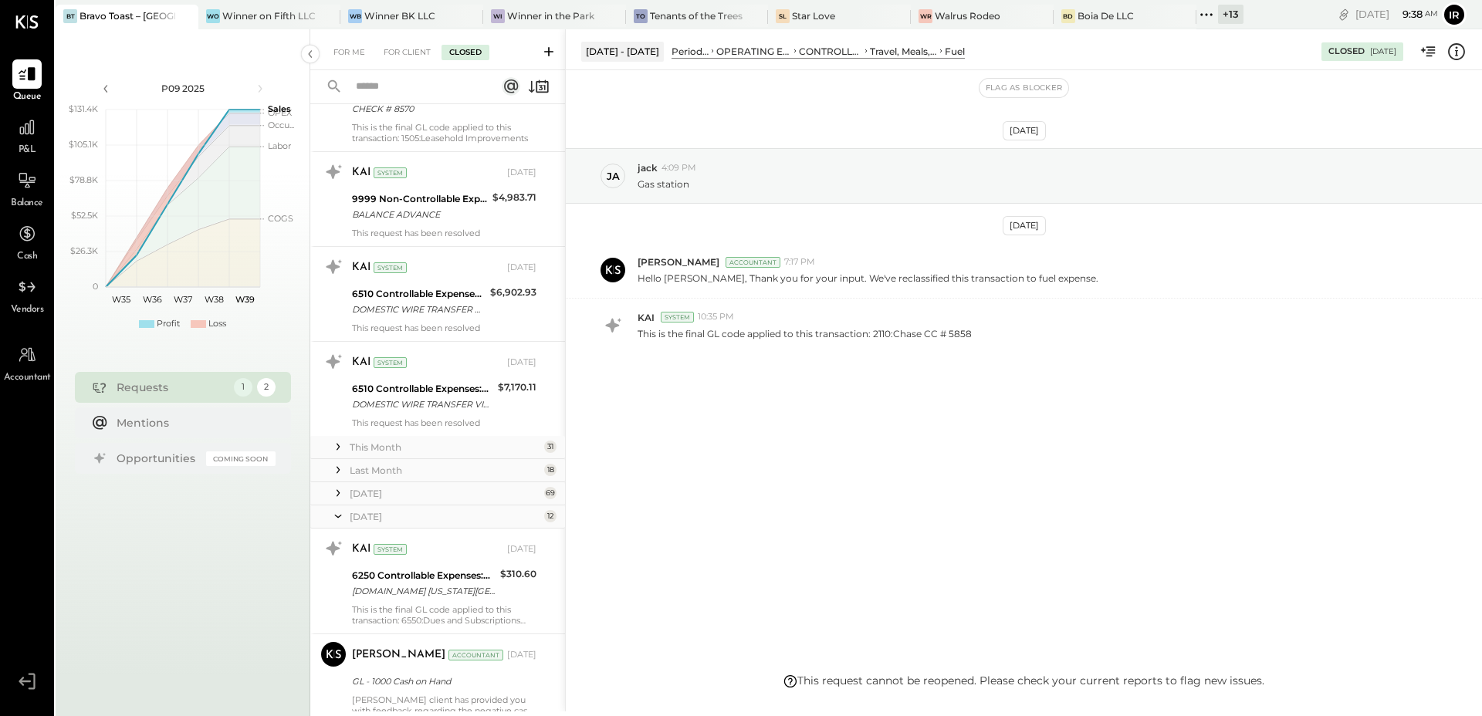
click at [375, 498] on div "[DATE]" at bounding box center [445, 493] width 191 height 13
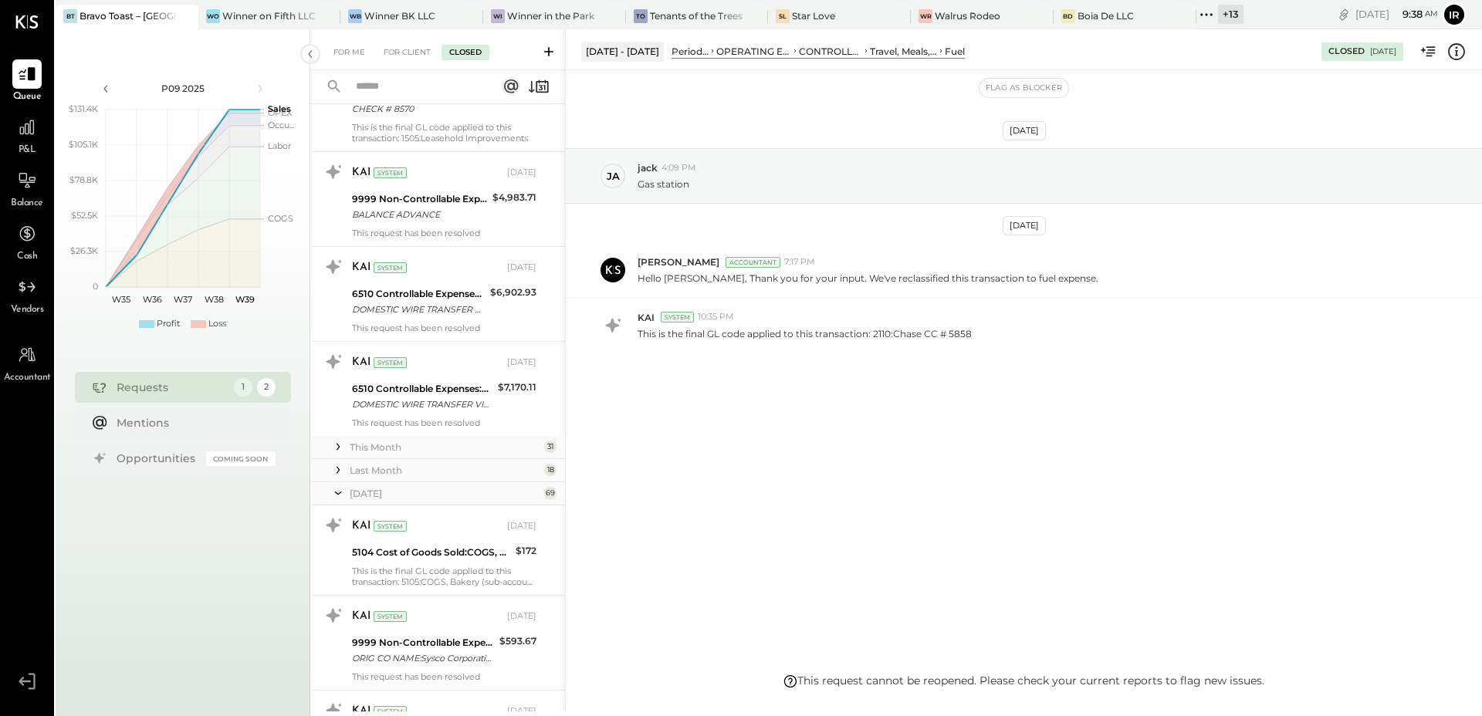
click at [379, 465] on div "Last Month" at bounding box center [445, 470] width 191 height 13
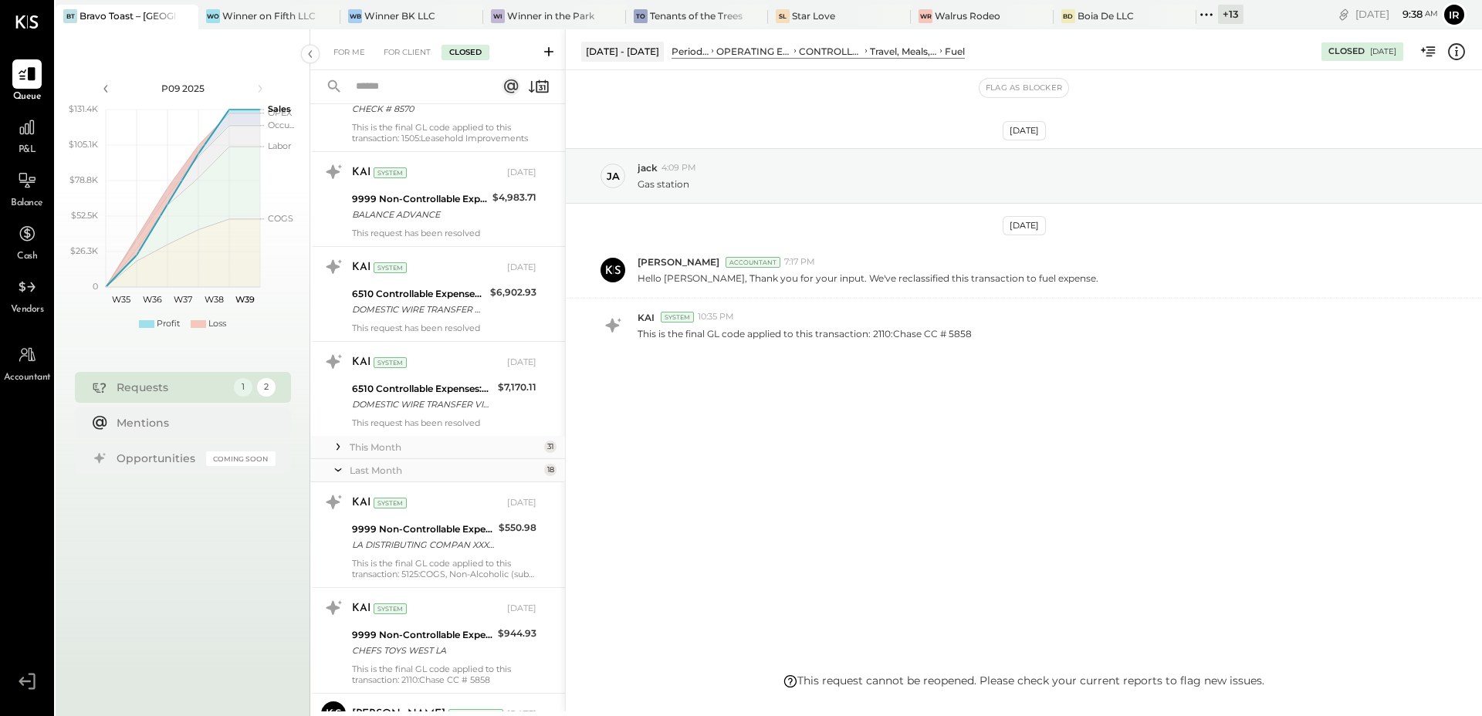
click at [380, 449] on div "This Month" at bounding box center [445, 447] width 191 height 13
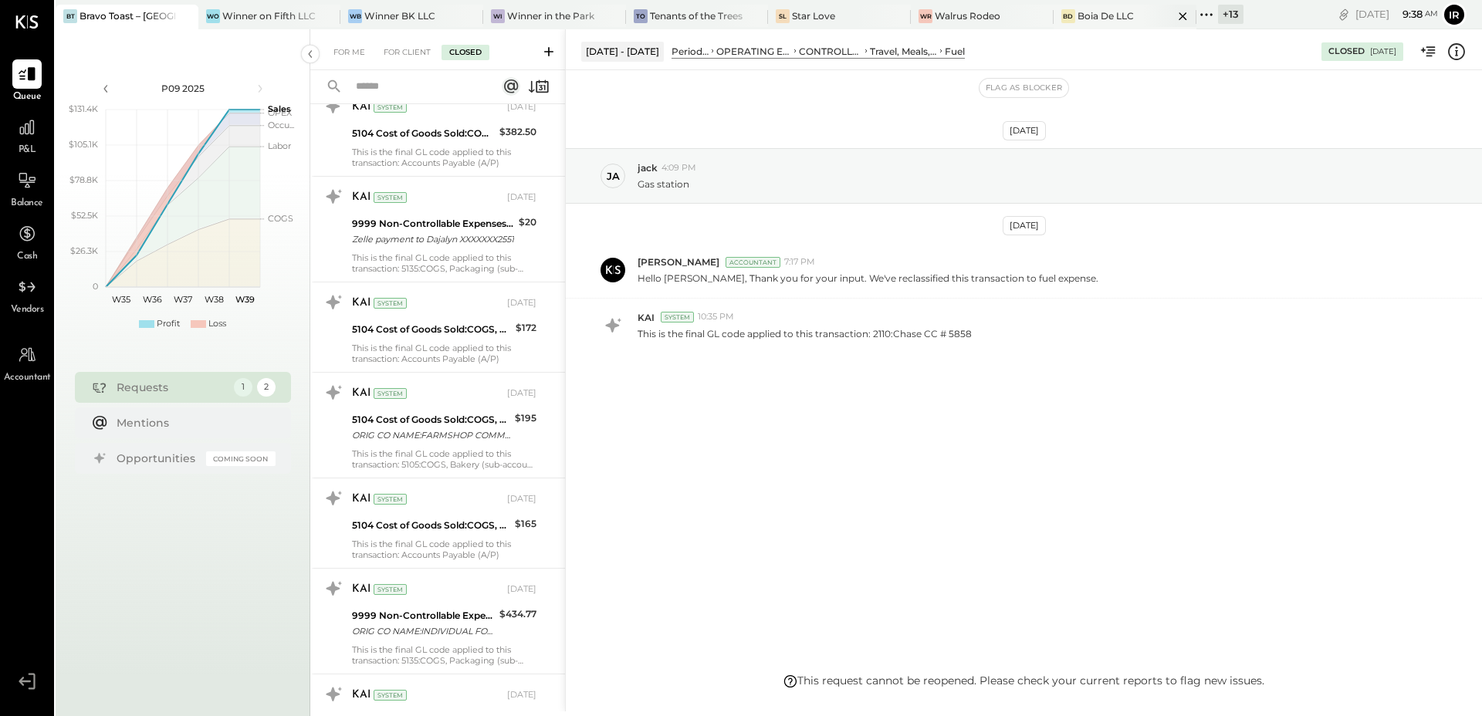
scroll to position [6882, 0]
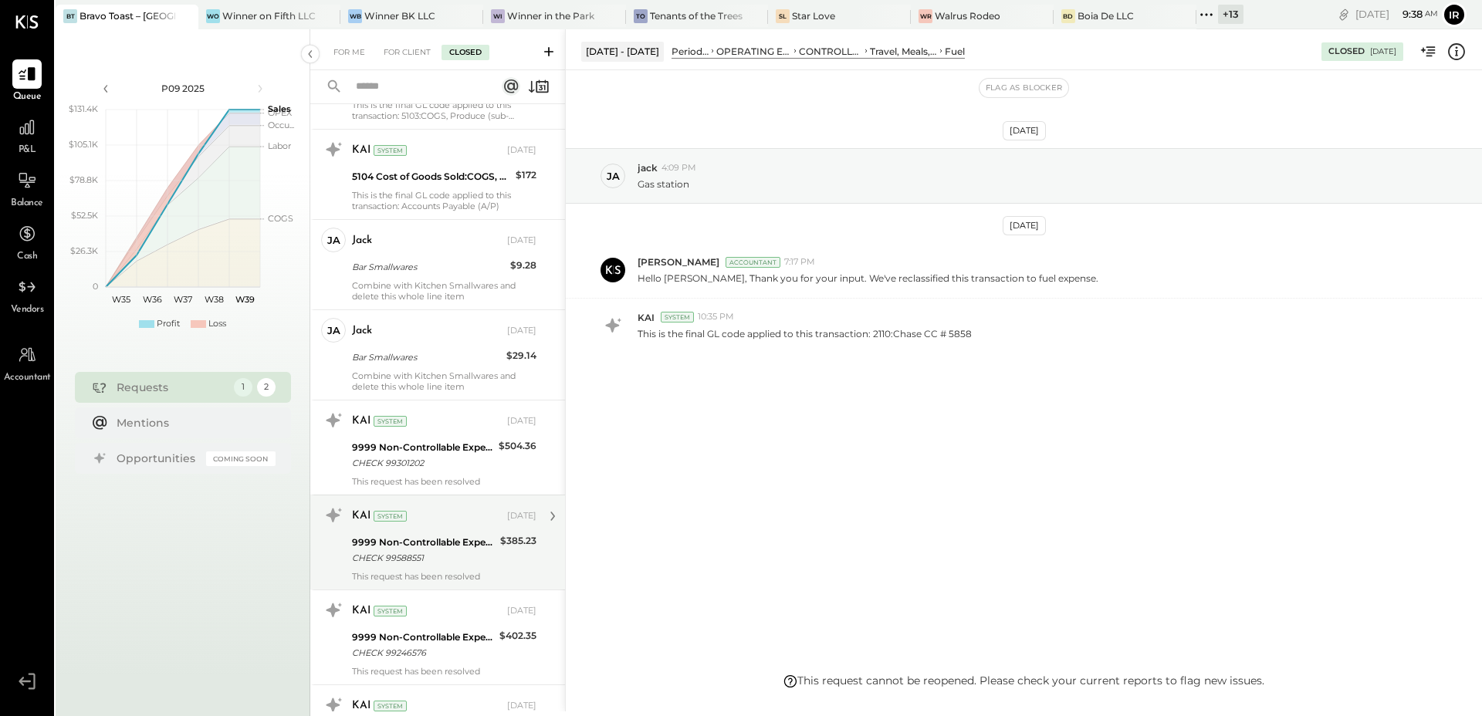
click at [404, 550] on div "CHECK 99588551" at bounding box center [424, 557] width 144 height 15
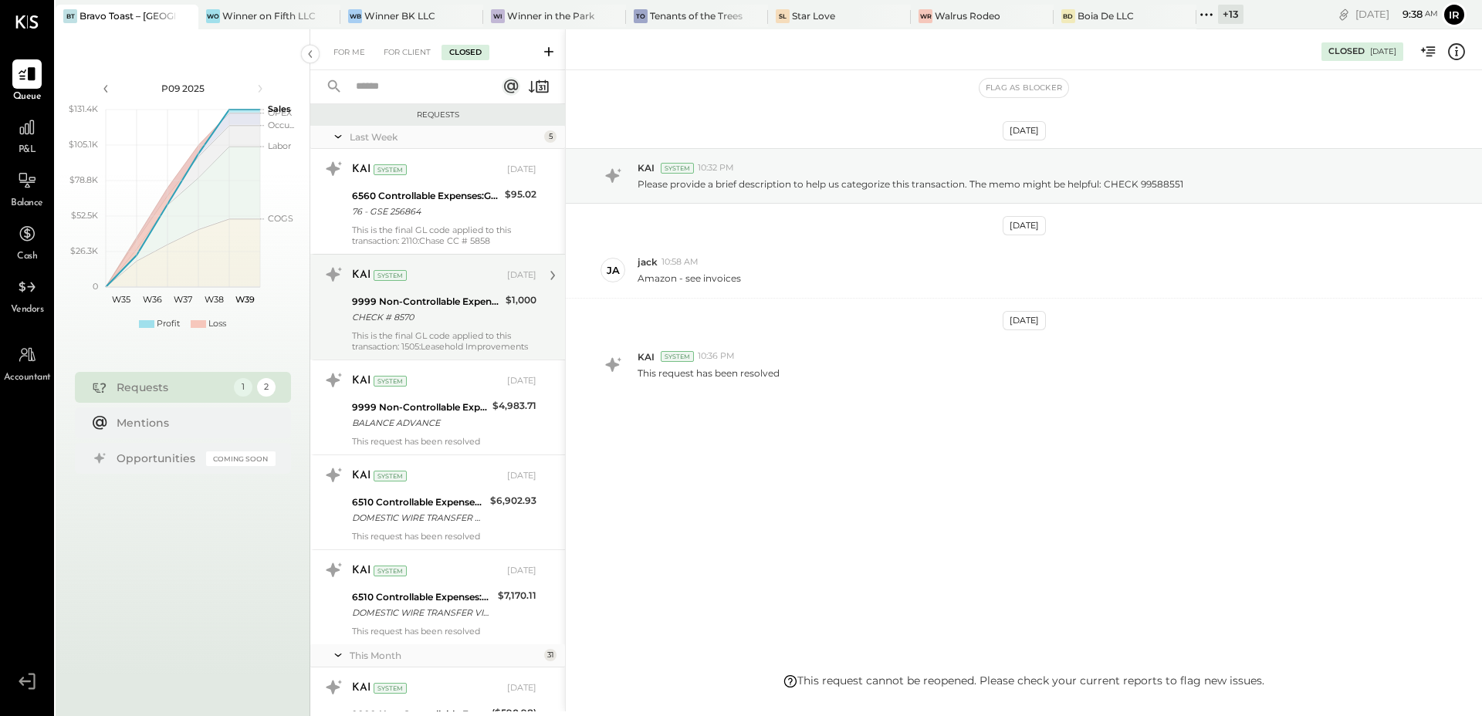
click at [444, 318] on div "CHECK # 8570" at bounding box center [426, 316] width 149 height 15
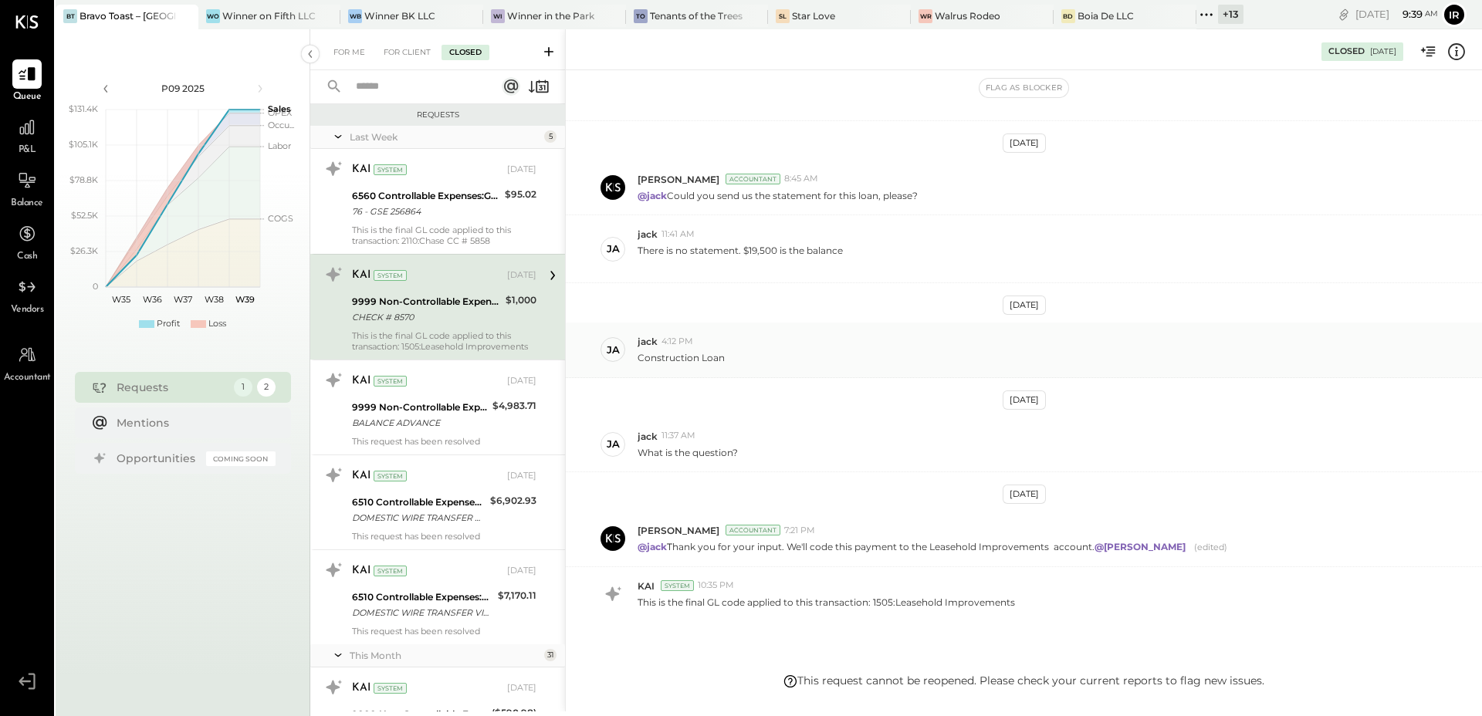
scroll to position [242, 0]
